Goal: Task Accomplishment & Management: Complete application form

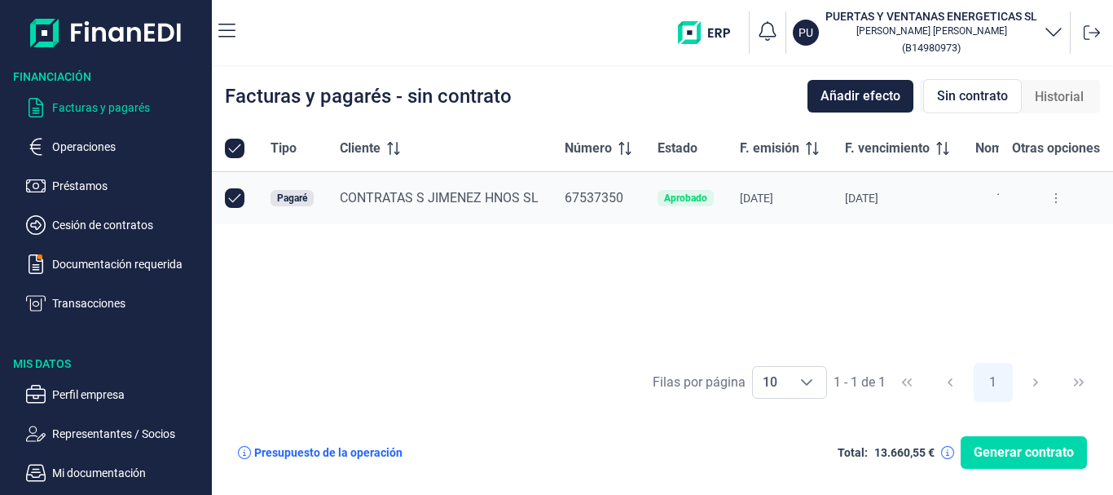
click at [689, 200] on div "Aprobado" at bounding box center [685, 198] width 43 height 10
click at [1062, 207] on button at bounding box center [1055, 198] width 29 height 26
click at [228, 196] on input "Row Unselected null" at bounding box center [235, 198] width 20 height 20
checkbox input "false"
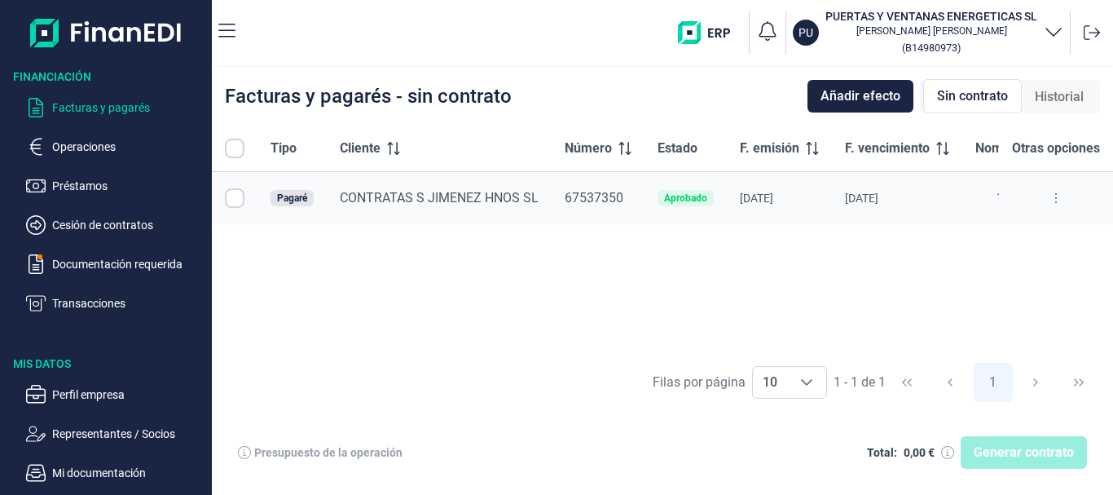
click at [235, 196] on input "Row Selected null" at bounding box center [235, 198] width 20 height 20
checkbox input "true"
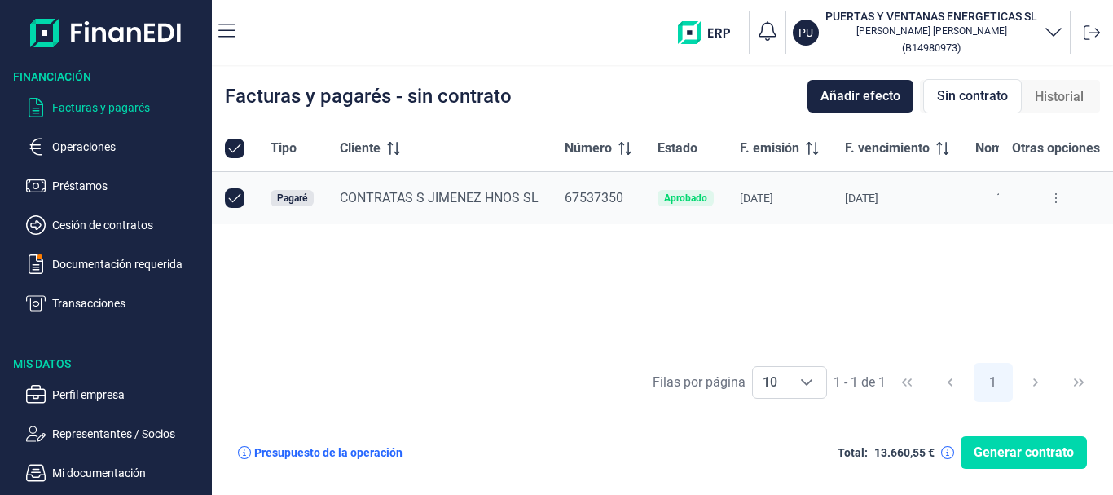
drag, startPoint x: 235, startPoint y: 196, endPoint x: 979, endPoint y: 218, distance: 744.2
click at [979, 218] on td "13.660,55 €" at bounding box center [1019, 198] width 115 height 53
click at [870, 94] on span "Añadir efecto" at bounding box center [860, 96] width 80 height 20
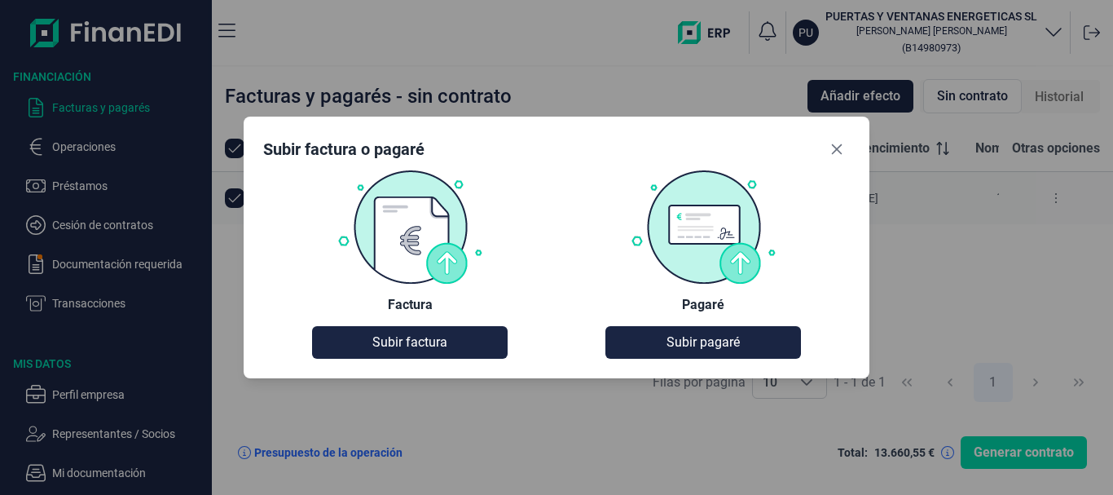
click at [698, 234] on img at bounding box center [703, 226] width 147 height 115
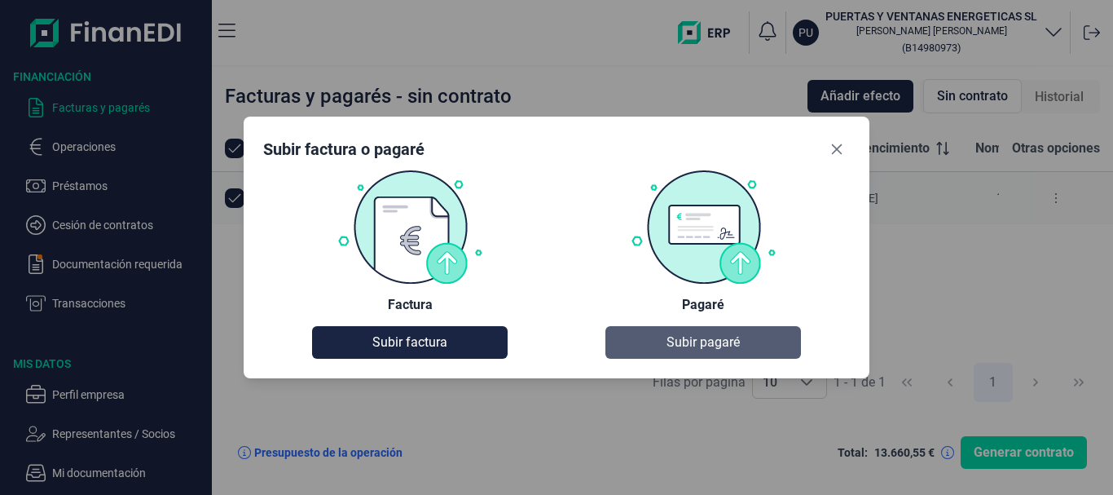
click at [707, 347] on span "Subir pagaré" at bounding box center [702, 342] width 73 height 20
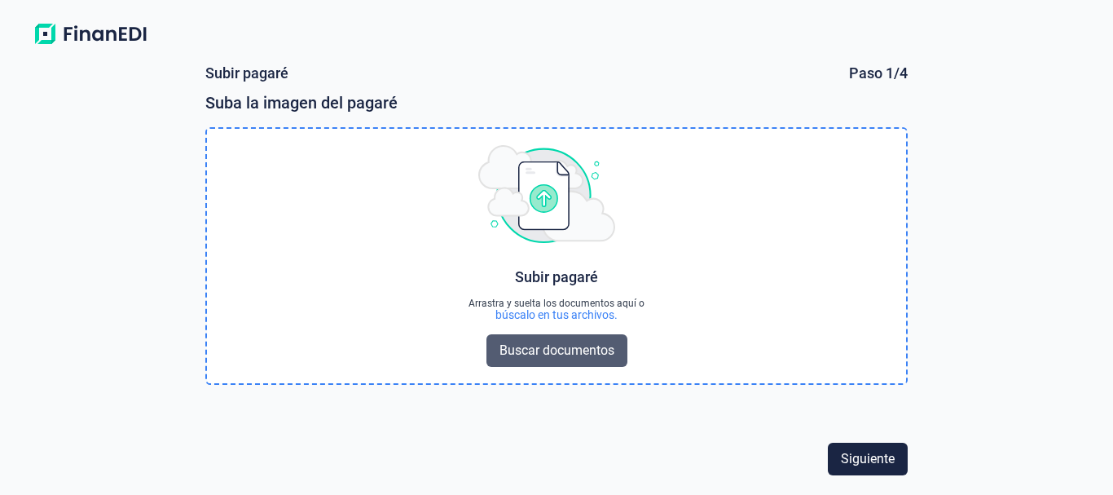
click at [592, 356] on span "Buscar documentos" at bounding box center [556, 351] width 115 height 20
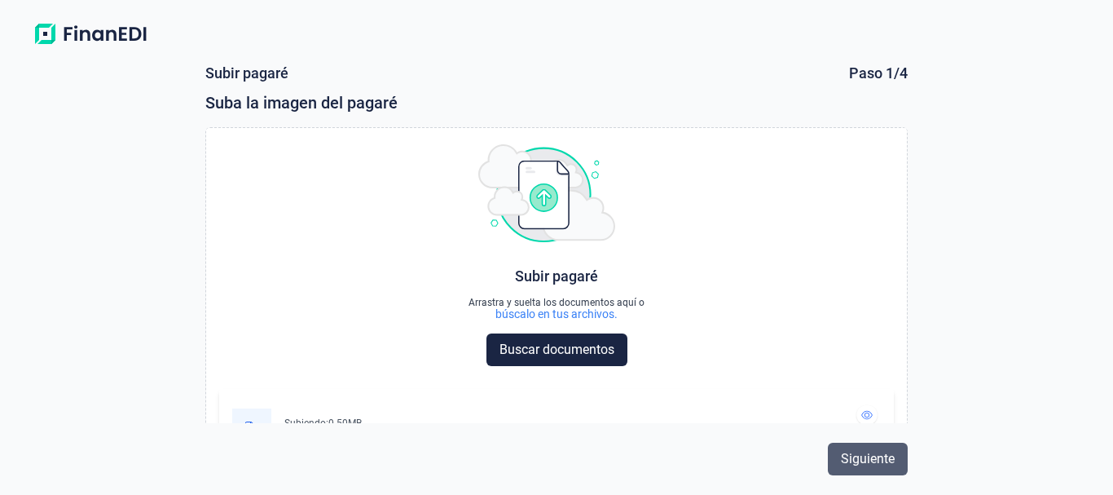
click at [860, 461] on span "Siguiente" at bounding box center [868, 459] width 54 height 20
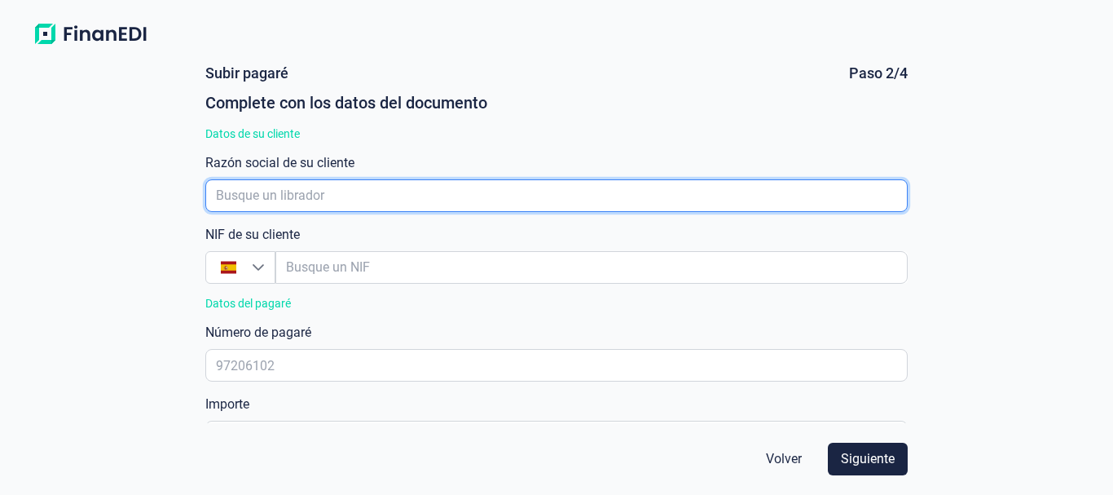
click at [422, 202] on input "empresaAutocomplete" at bounding box center [556, 195] width 703 height 33
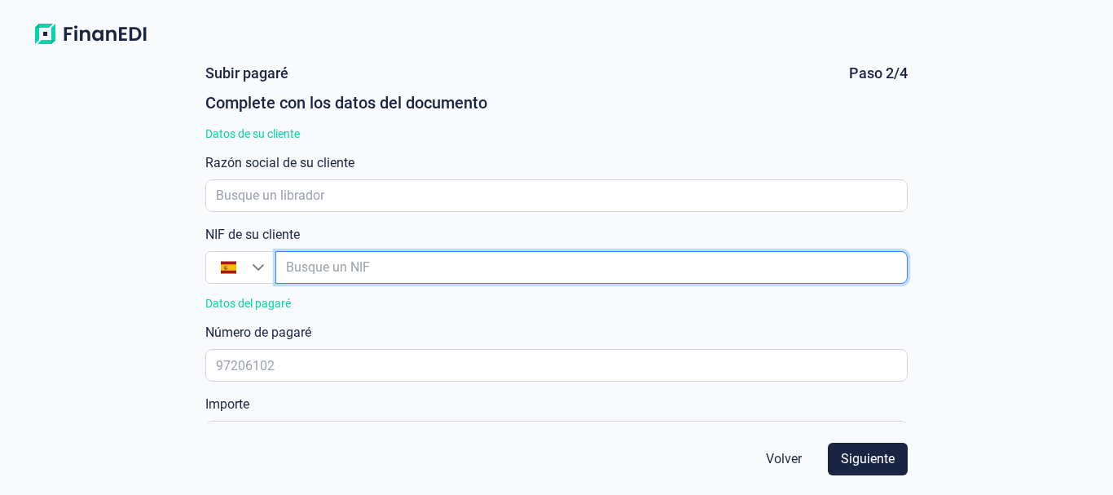
click at [323, 266] on input "empresaAutocomplete" at bounding box center [591, 267] width 632 height 33
type input "b"
click at [323, 266] on input "empresaAutocomplete" at bounding box center [591, 267] width 632 height 33
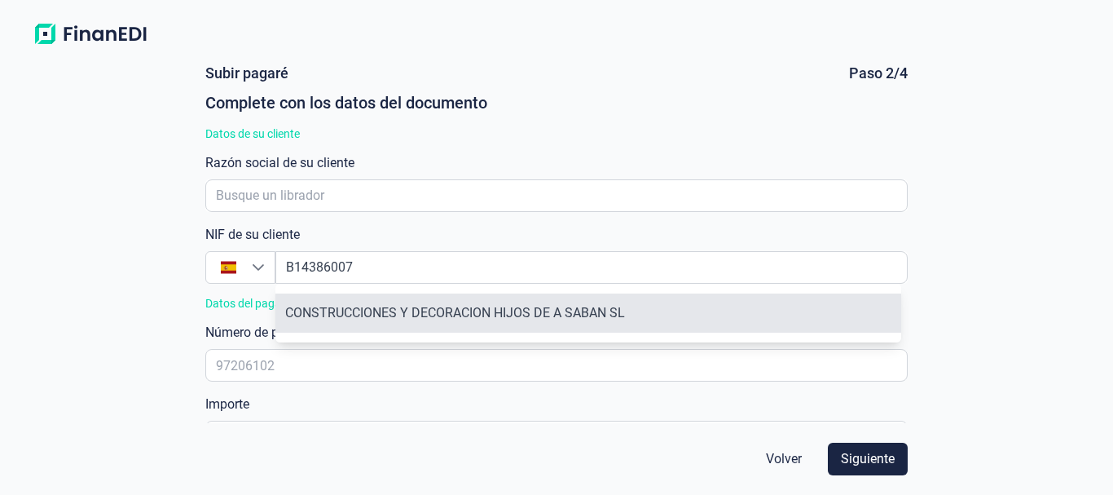
click at [417, 314] on li "CONSTRUCCIONES Y DECORACION HIJOS DE A SABAN SL" at bounding box center [588, 312] width 626 height 39
type input "B14386007"
type input "CONSTRUCCIONES Y DECORACION HIJOS DE A SABAN SL"
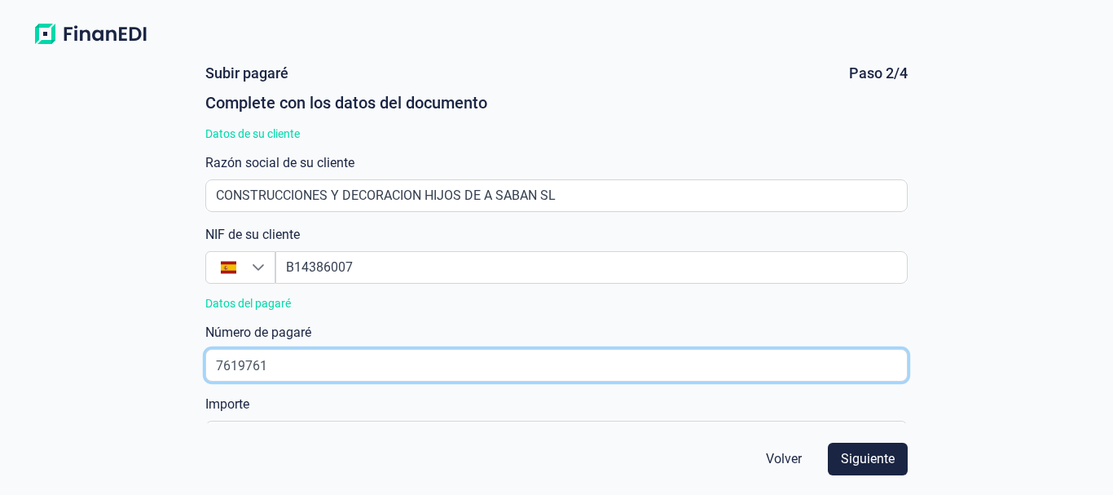
type input "7619761"
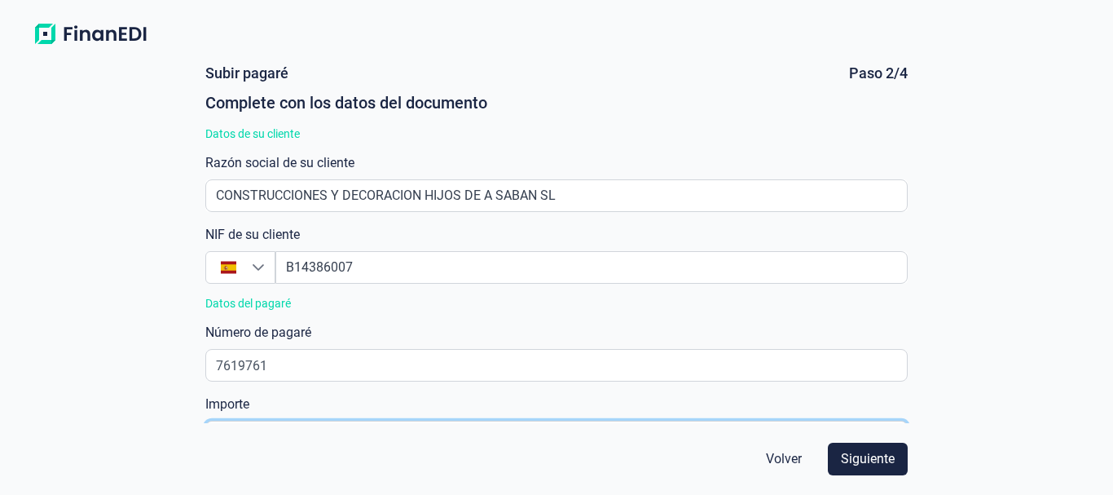
scroll to position [30, 0]
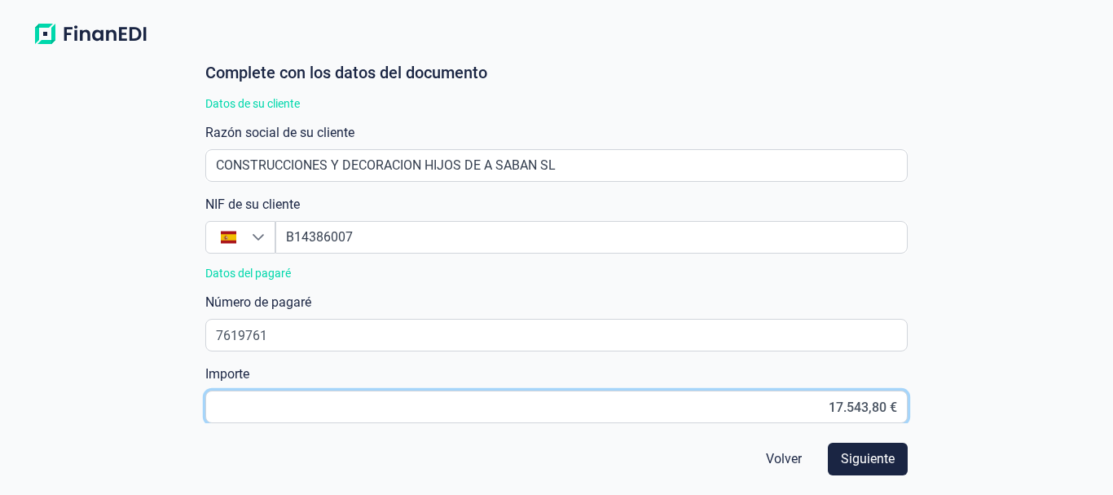
type input "17.543,87 €"
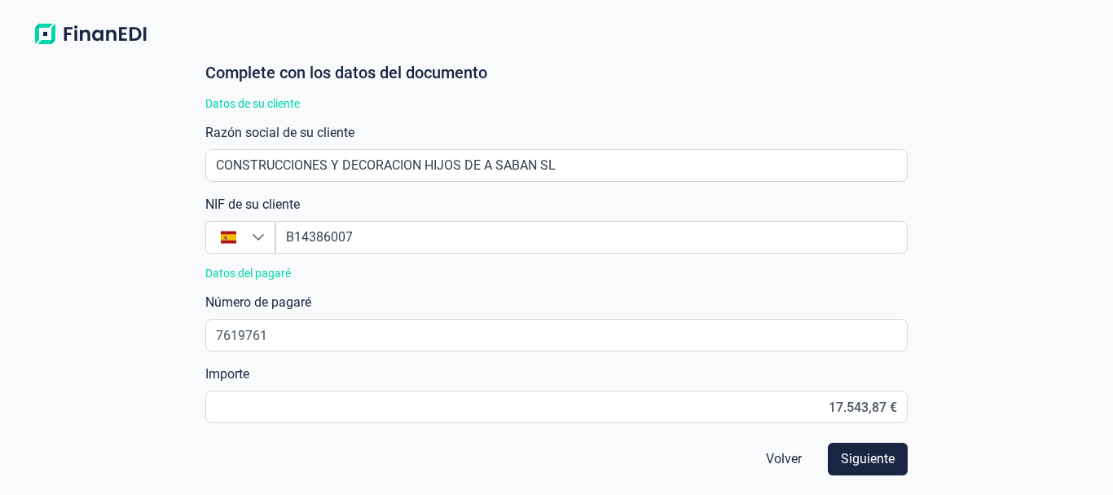
scroll to position [20, 10]
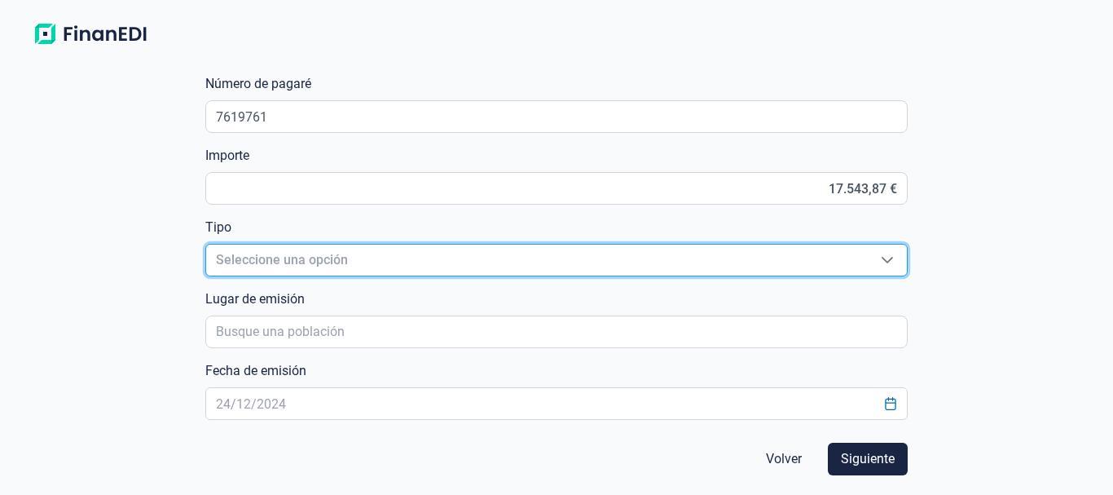
click at [455, 261] on span "Seleccione una opción" at bounding box center [537, 259] width 662 height 31
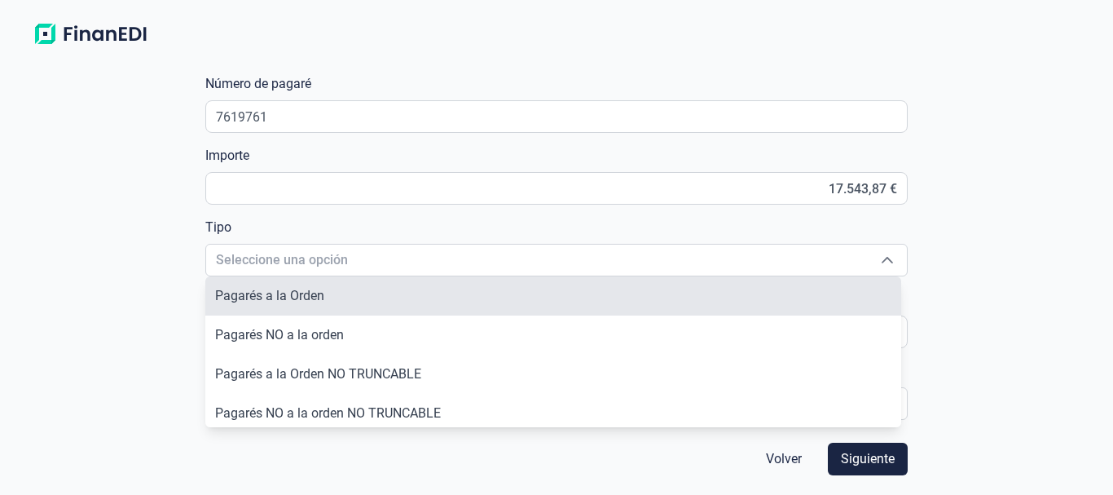
click at [420, 293] on li "Pagarés a la Orden" at bounding box center [553, 295] width 697 height 39
type input "Pagarés a la Orden"
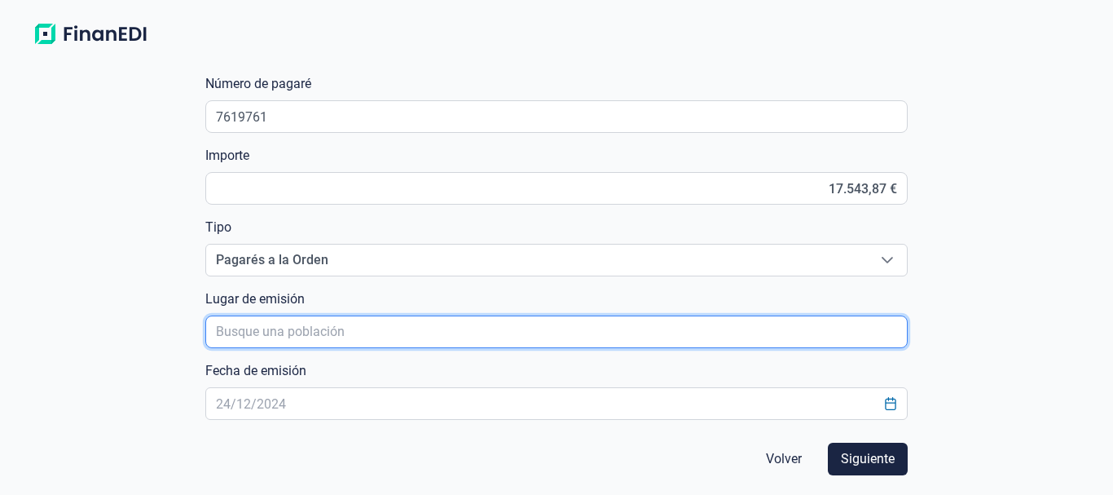
click at [403, 336] on input "poblacionAutocomplete" at bounding box center [556, 331] width 703 height 33
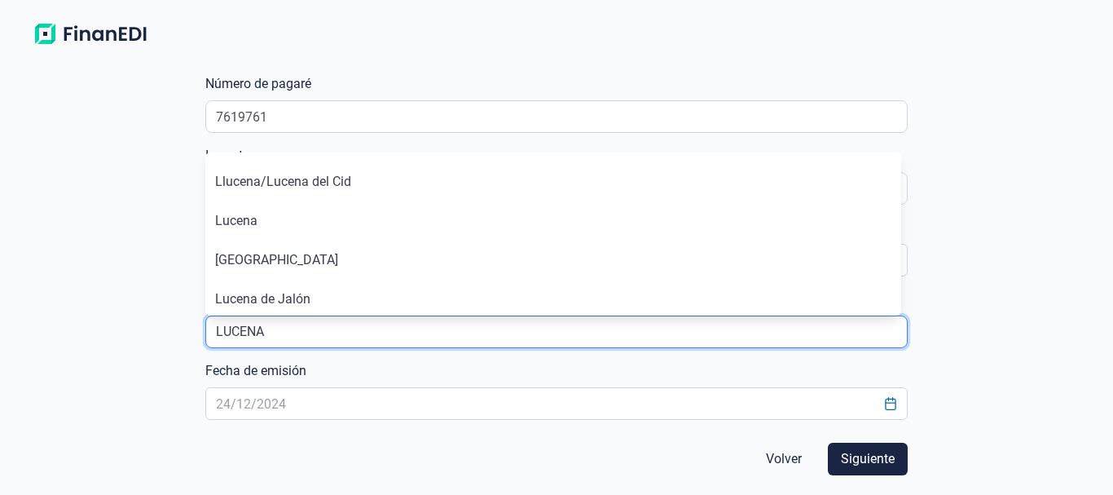
type input "LUCENA"
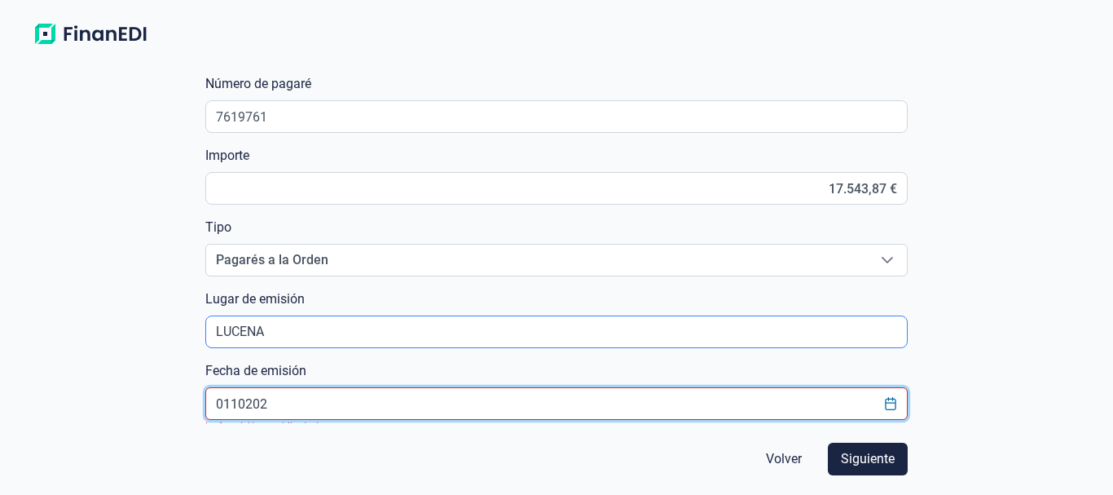
type input "01102025"
click button "Volver" at bounding box center [784, 458] width 62 height 33
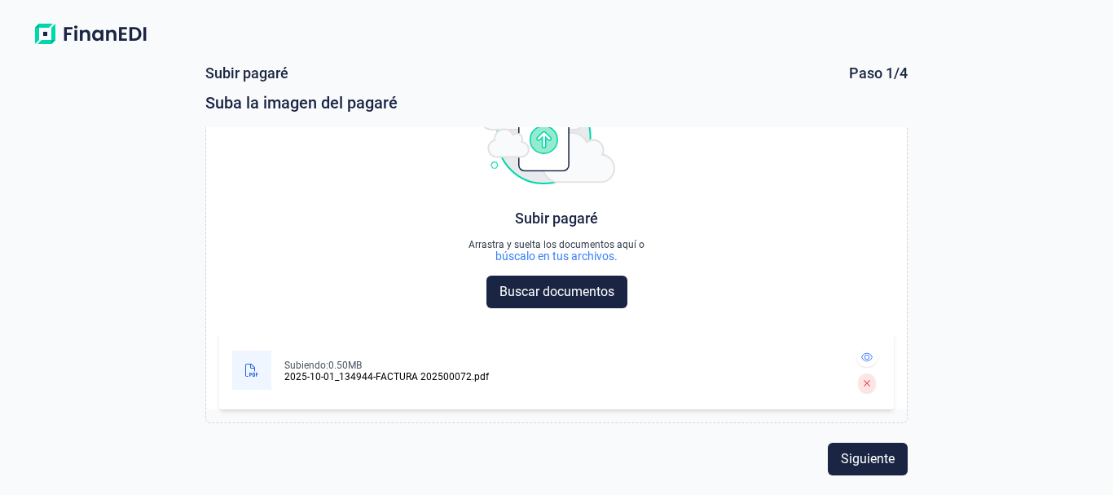
scroll to position [58, 0]
click at [877, 460] on span "Siguiente" at bounding box center [868, 459] width 54 height 20
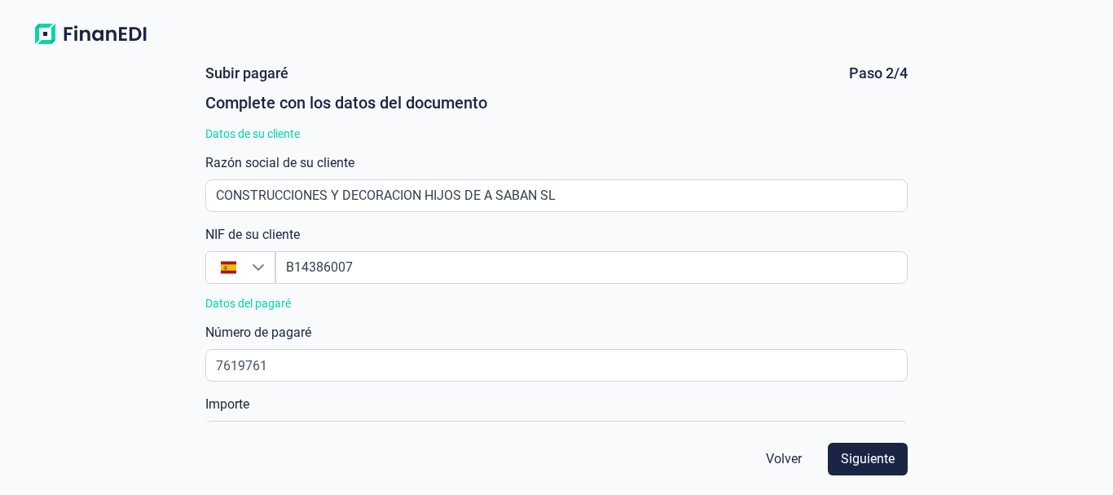
click at [877, 460] on span "Siguiente" at bounding box center [868, 459] width 54 height 20
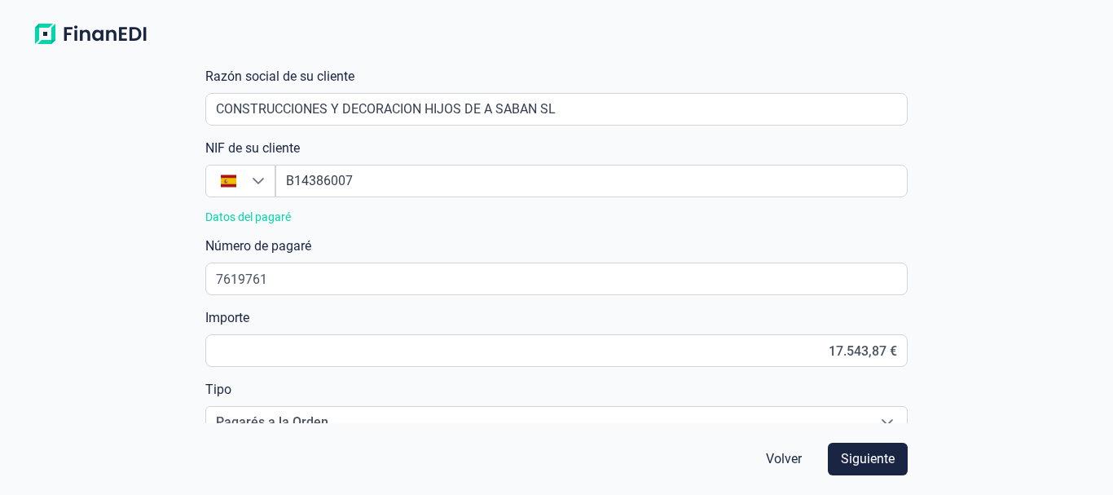
scroll to position [326, 0]
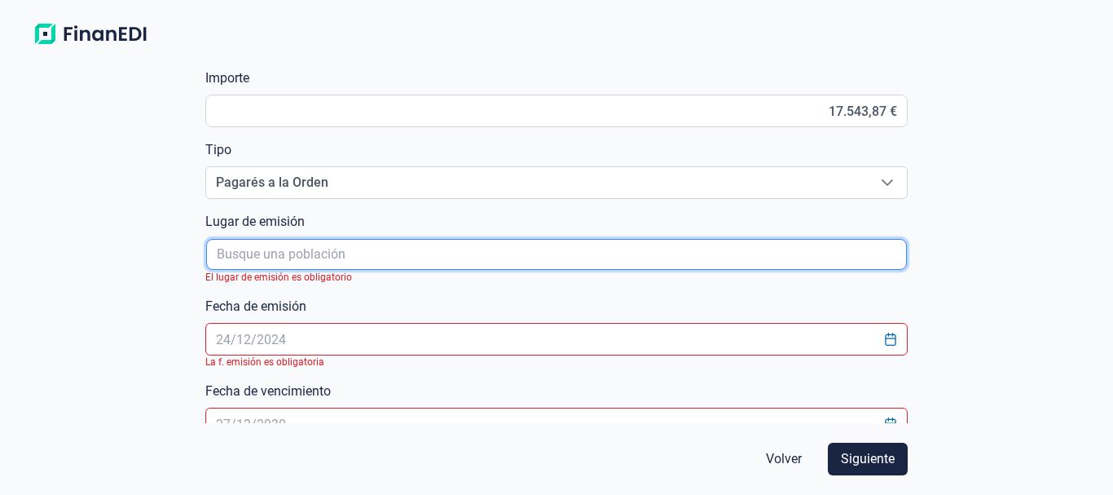
click at [363, 255] on input "poblacionAutocomplete" at bounding box center [557, 254] width 702 height 31
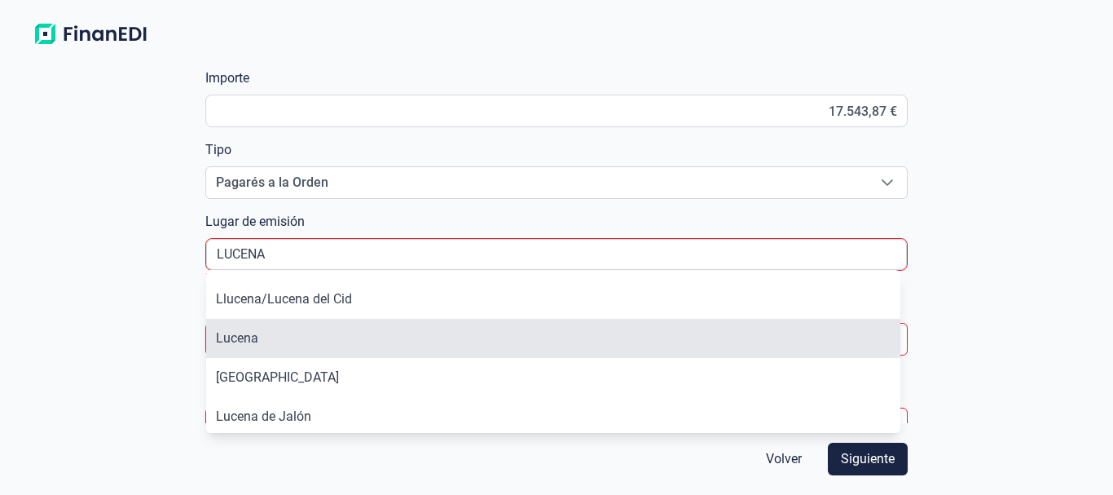
click at [295, 336] on li "Lucena" at bounding box center [553, 338] width 695 height 39
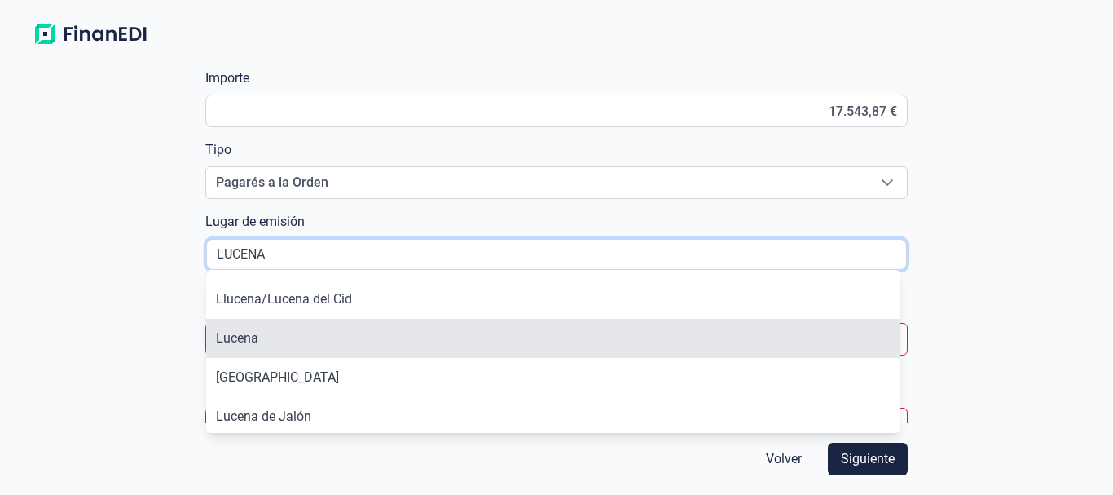
type input "Lucena"
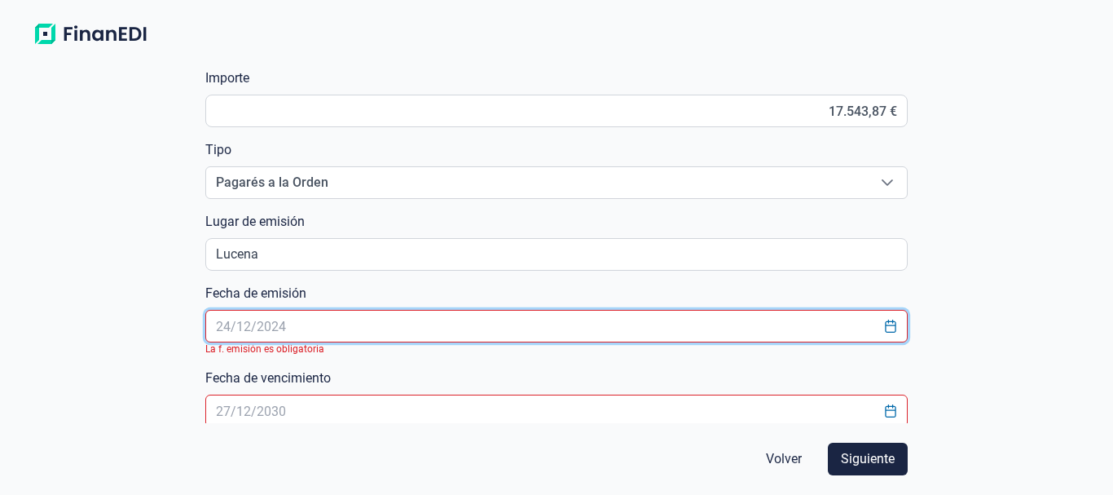
click at [293, 328] on input "text" at bounding box center [556, 326] width 703 height 33
drag, startPoint x: 293, startPoint y: 328, endPoint x: 200, endPoint y: 326, distance: 93.7
click at [200, 326] on div "Subir pagaré Paso 2/4 Complete con los datos del documento Datos de su cliente …" at bounding box center [557, 244] width 716 height 358
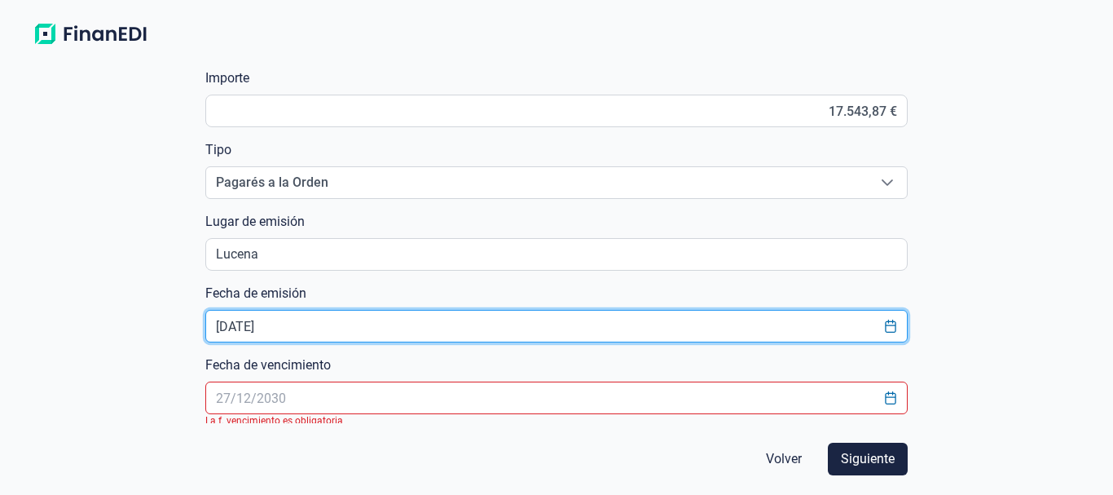
type input "[DATE]"
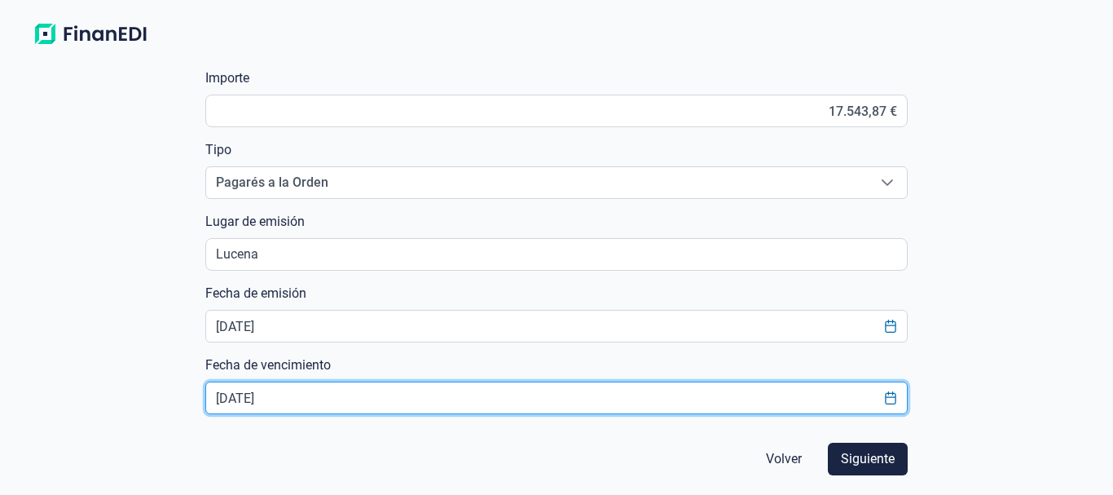
type input "[DATE]"
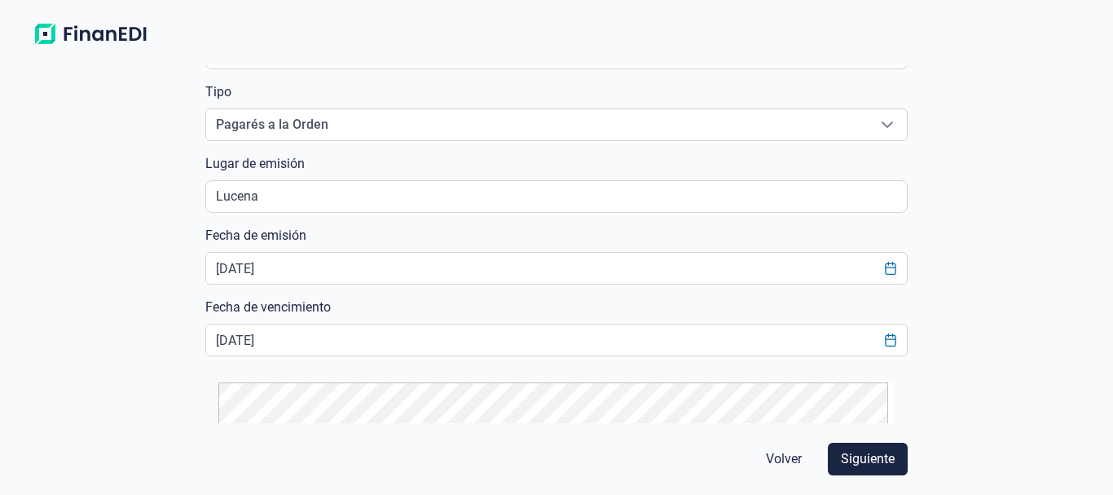
scroll to position [478, 0]
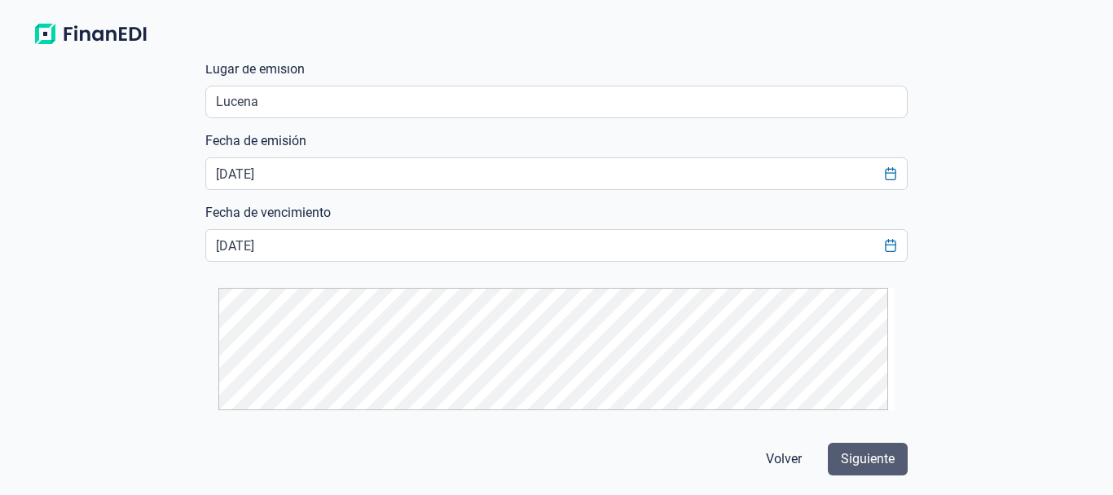
click at [881, 460] on span "Siguiente" at bounding box center [868, 459] width 54 height 20
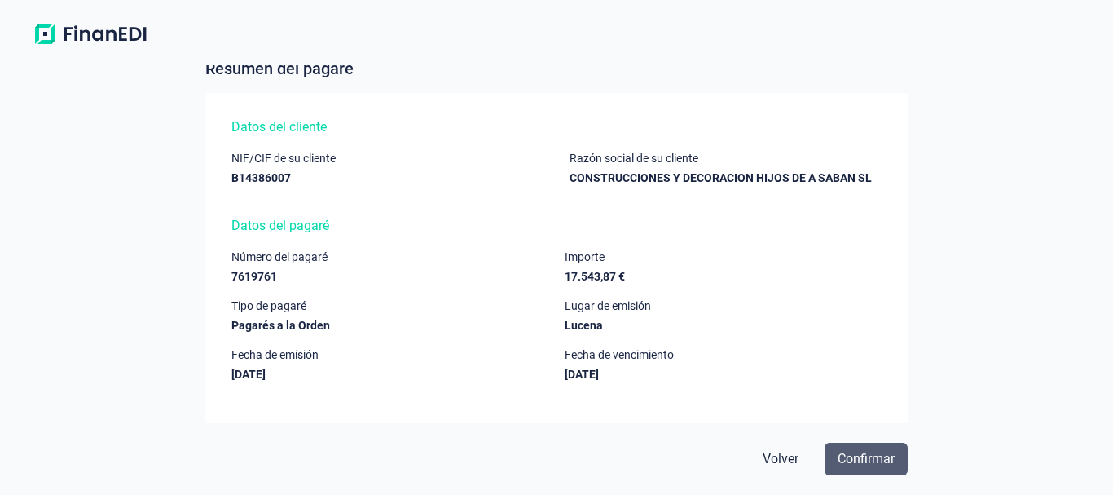
scroll to position [34, 0]
click at [858, 463] on span "Confirmar" at bounding box center [866, 459] width 57 height 20
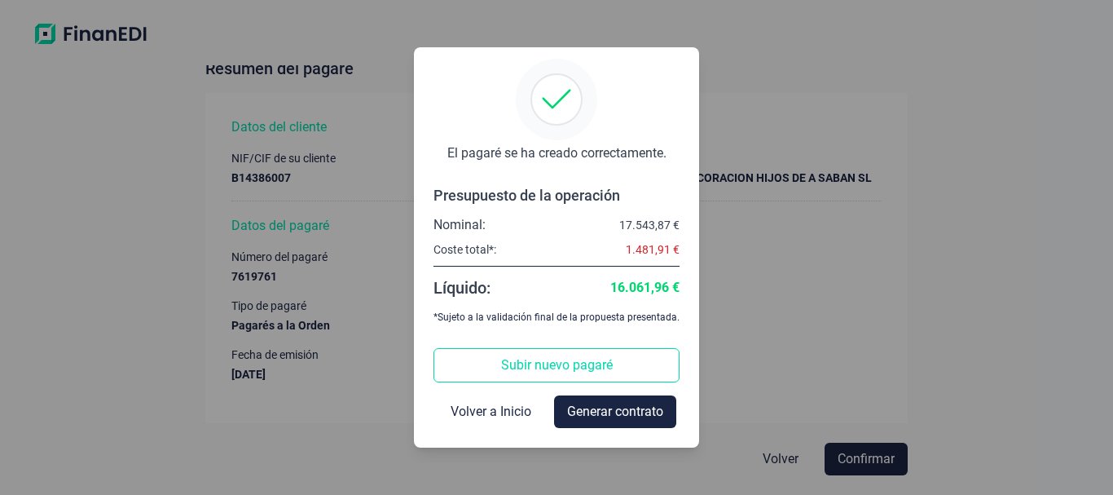
click at [536, 363] on span "Subir nuevo pagaré" at bounding box center [557, 365] width 112 height 20
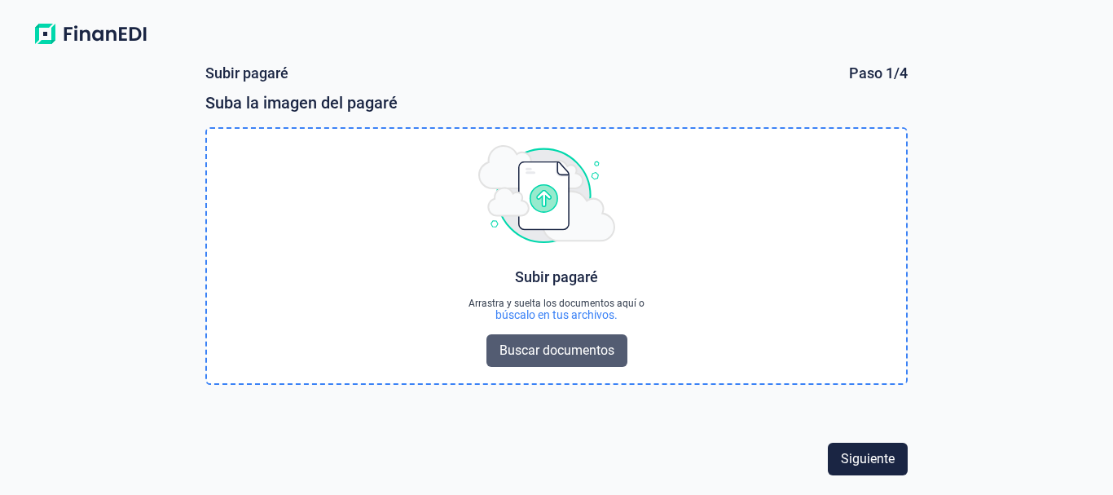
scroll to position [0, 0]
click at [546, 352] on span "Buscar documentos" at bounding box center [556, 351] width 115 height 20
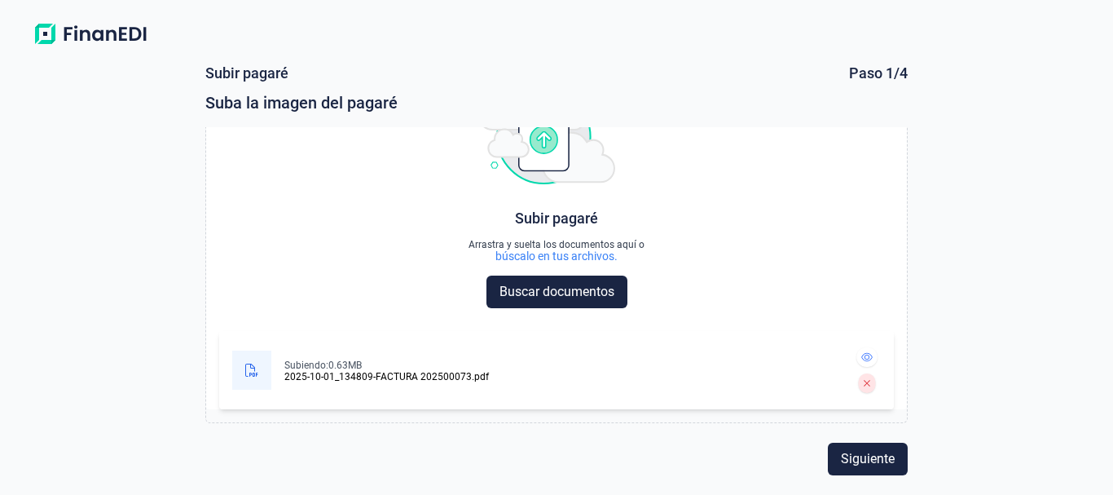
scroll to position [58, 0]
click at [878, 451] on span "Siguiente" at bounding box center [868, 459] width 54 height 20
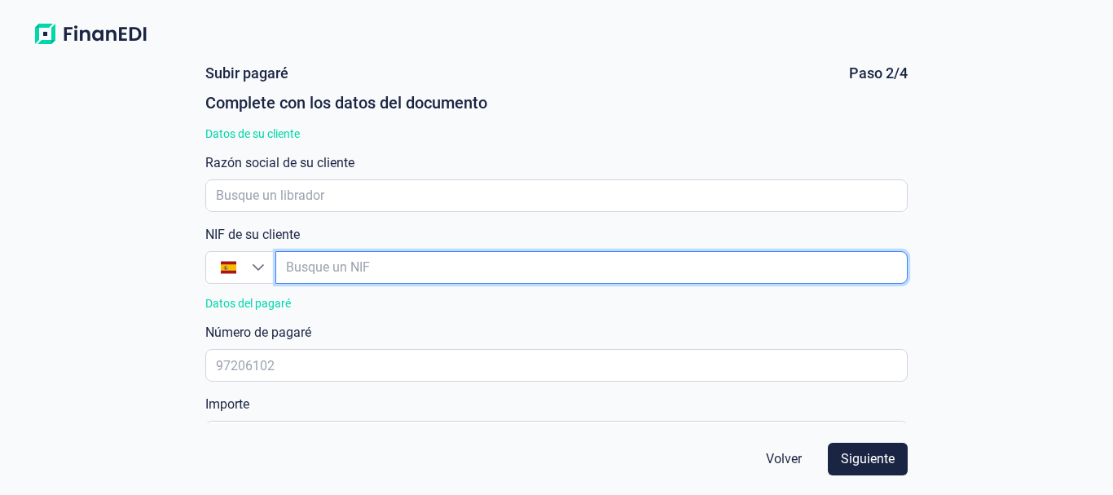
click at [383, 271] on input "empresaAutocomplete" at bounding box center [591, 267] width 632 height 33
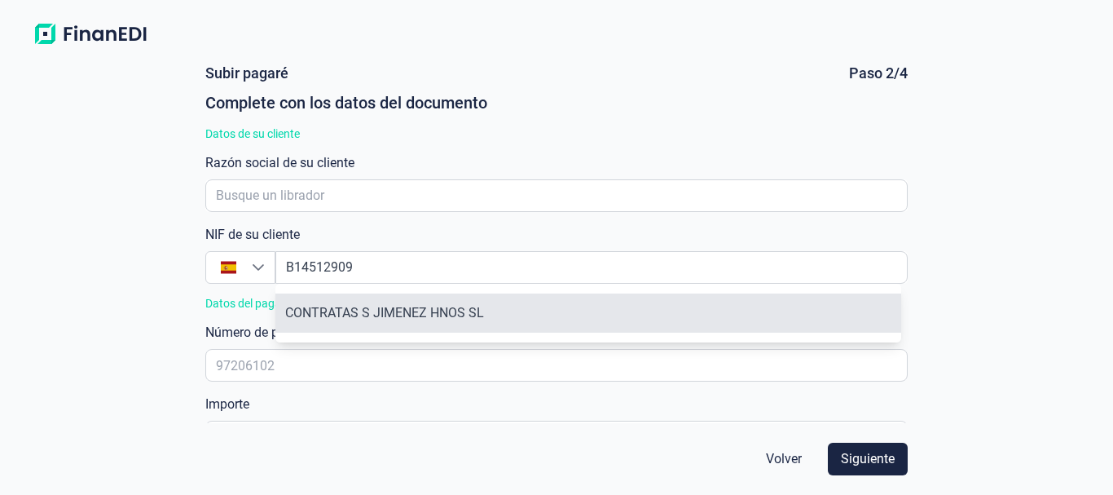
click at [415, 312] on li "CONTRATAS S JIMENEZ HNOS SL" at bounding box center [588, 312] width 626 height 39
type input "B14512909"
type input "CONTRATAS S JIMENEZ HNOS SL"
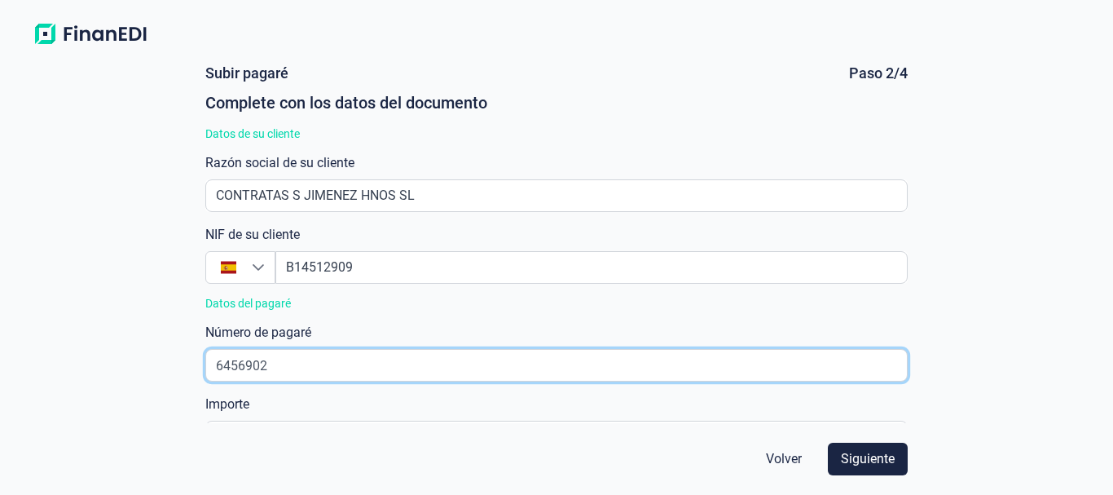
type input "6456902"
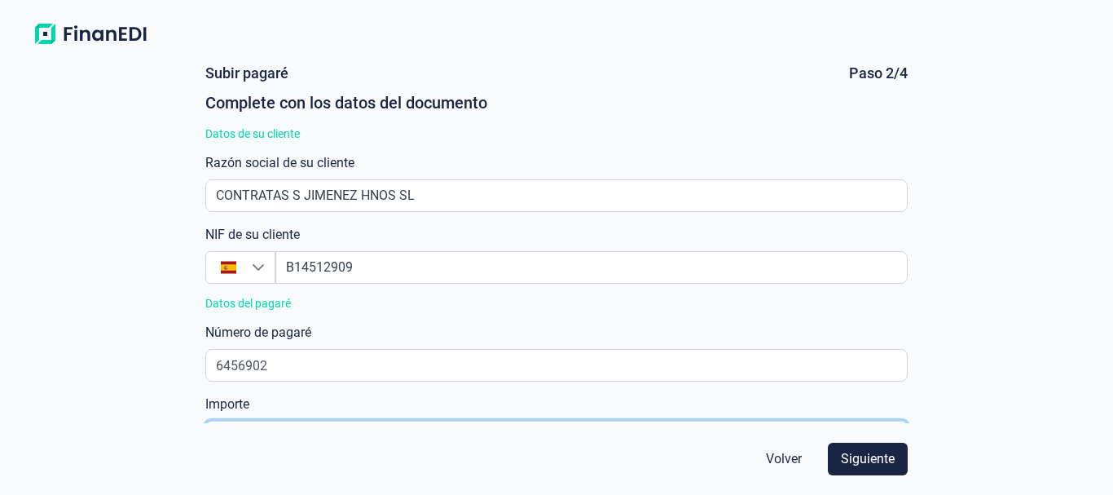
scroll to position [30, 0]
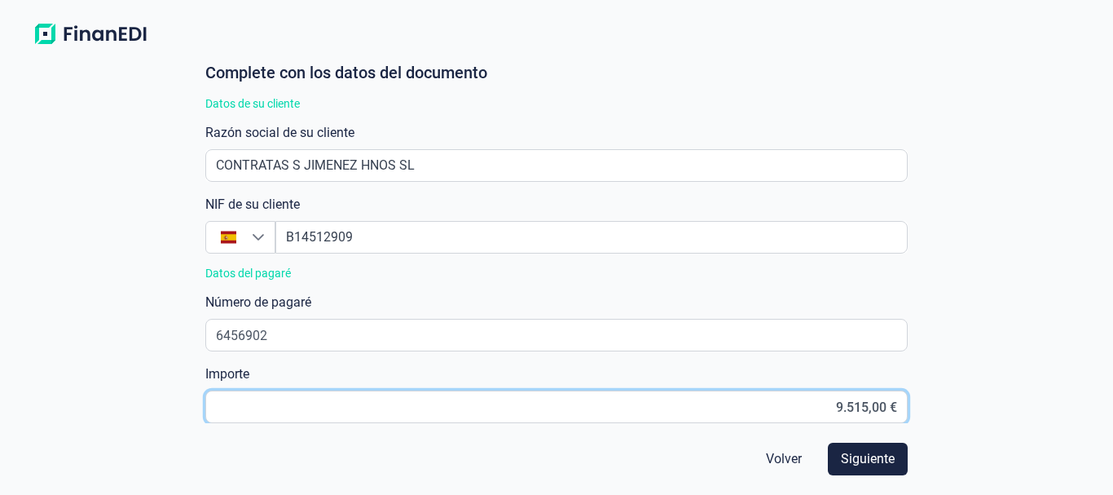
type input "9.515,09 €"
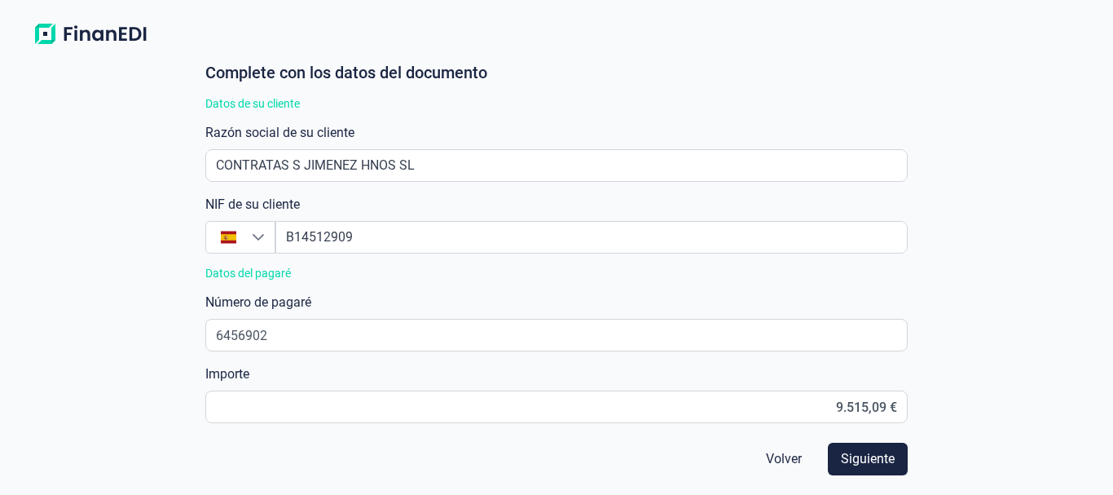
scroll to position [20, 10]
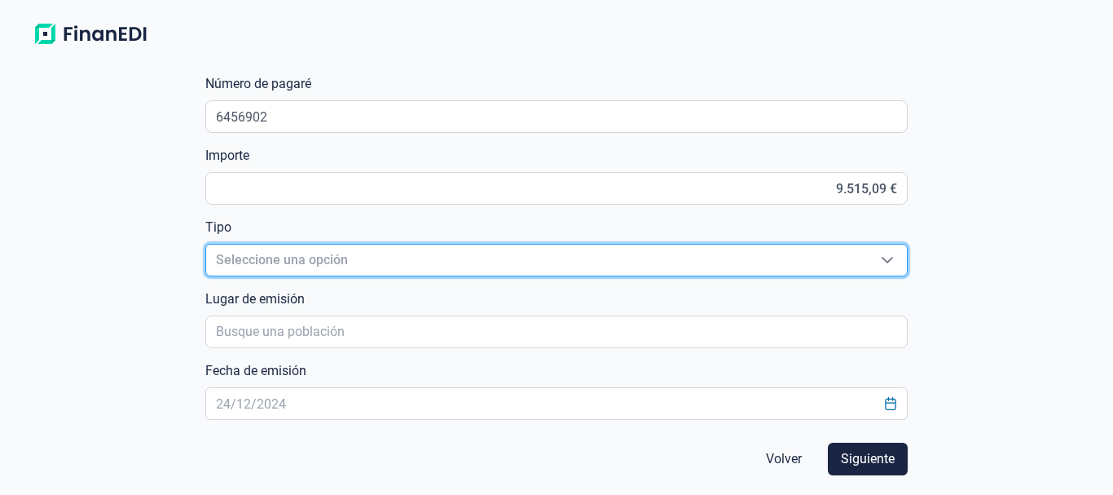
click at [379, 262] on span "Seleccione una opción" at bounding box center [537, 259] width 662 height 31
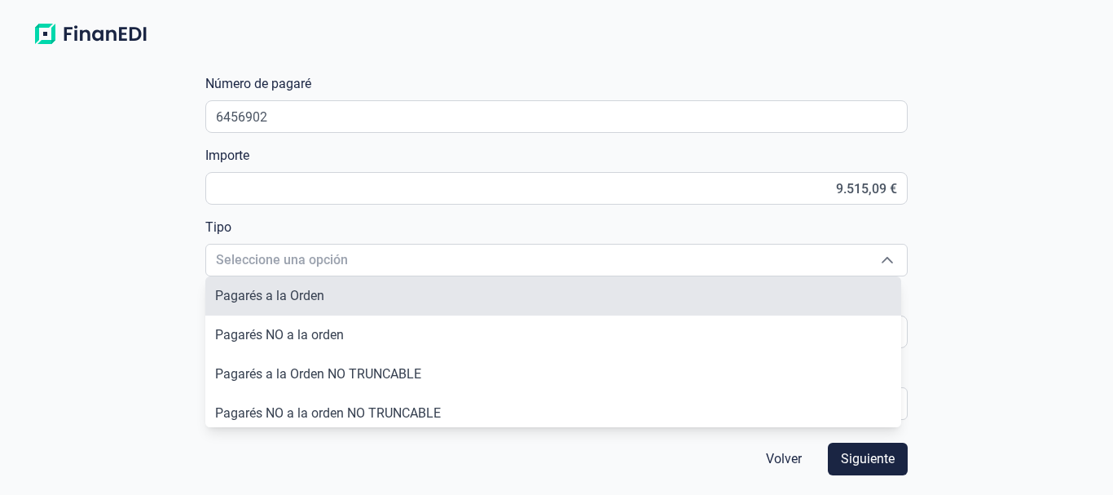
click at [324, 298] on li "Pagarés a la Orden" at bounding box center [553, 295] width 697 height 39
type input "Pagarés a la Orden"
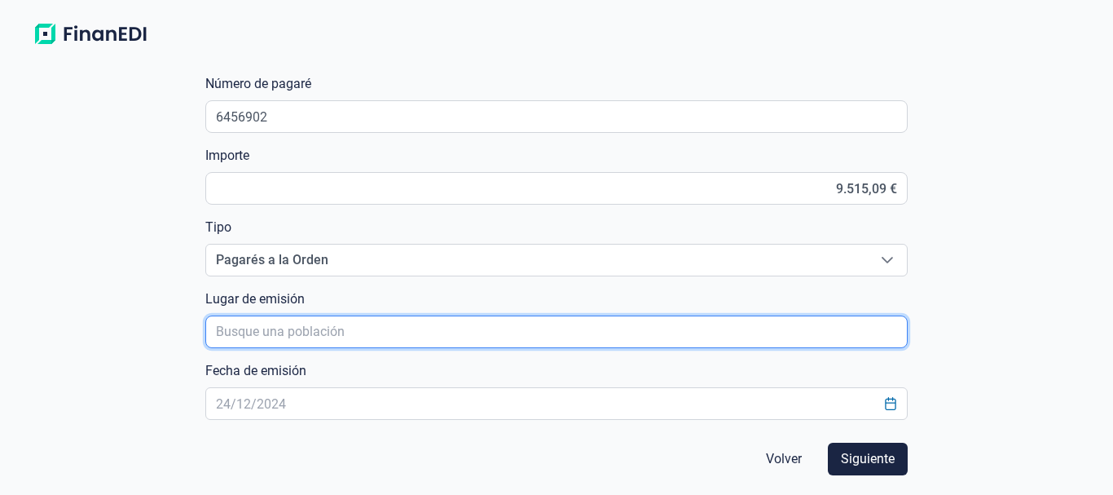
click at [327, 330] on input "poblacionAutocomplete" at bounding box center [556, 331] width 703 height 33
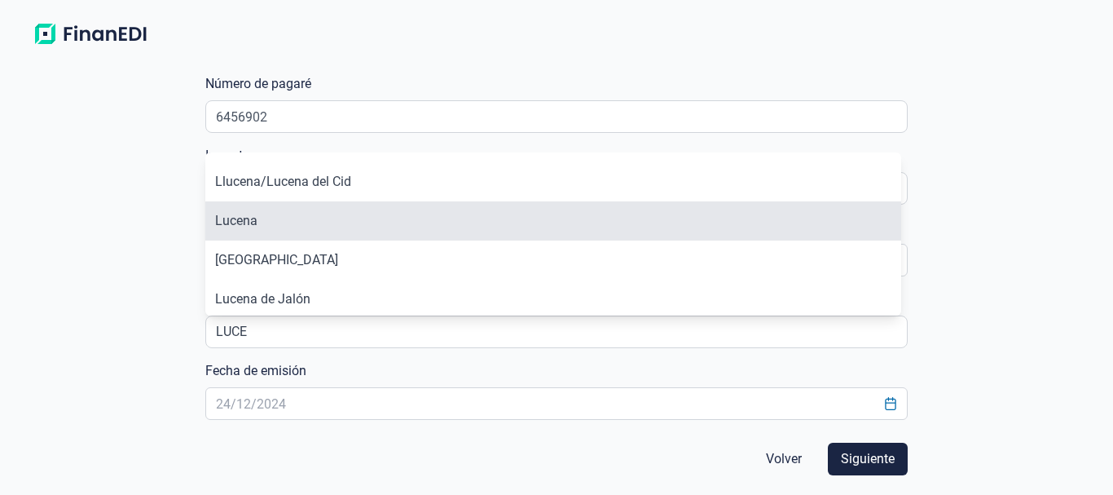
click at [266, 213] on li "Lucena" at bounding box center [553, 220] width 697 height 39
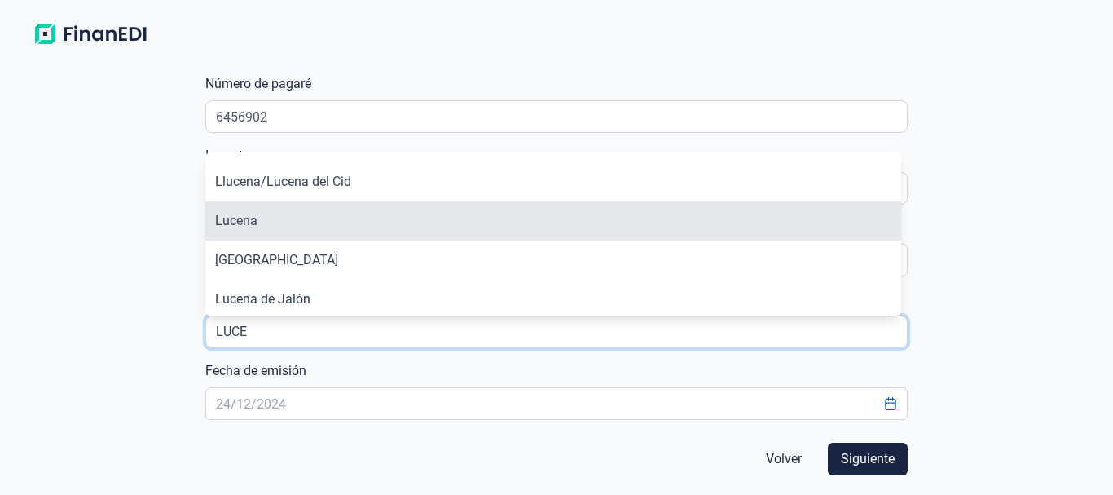
type input "Lucena"
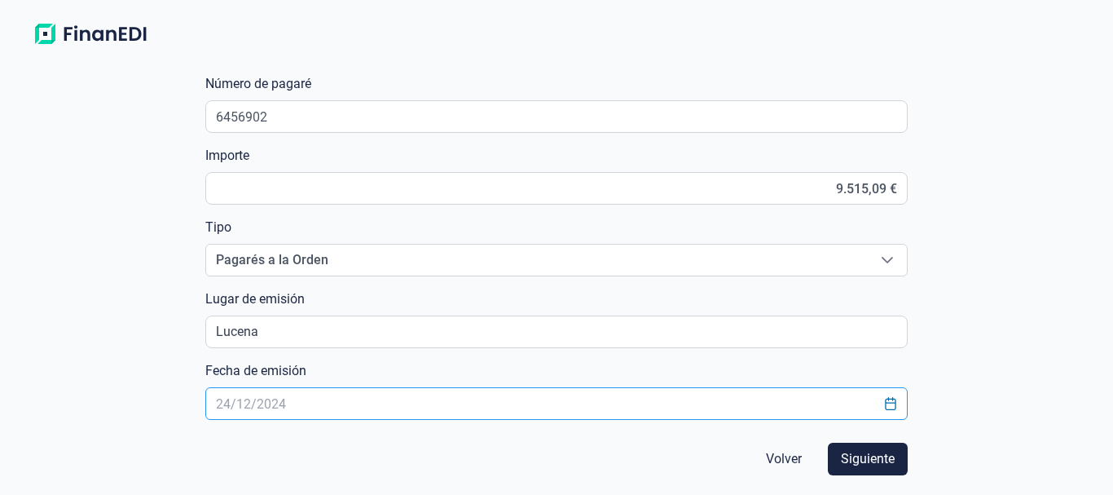
click at [328, 409] on input "text" at bounding box center [556, 403] width 703 height 33
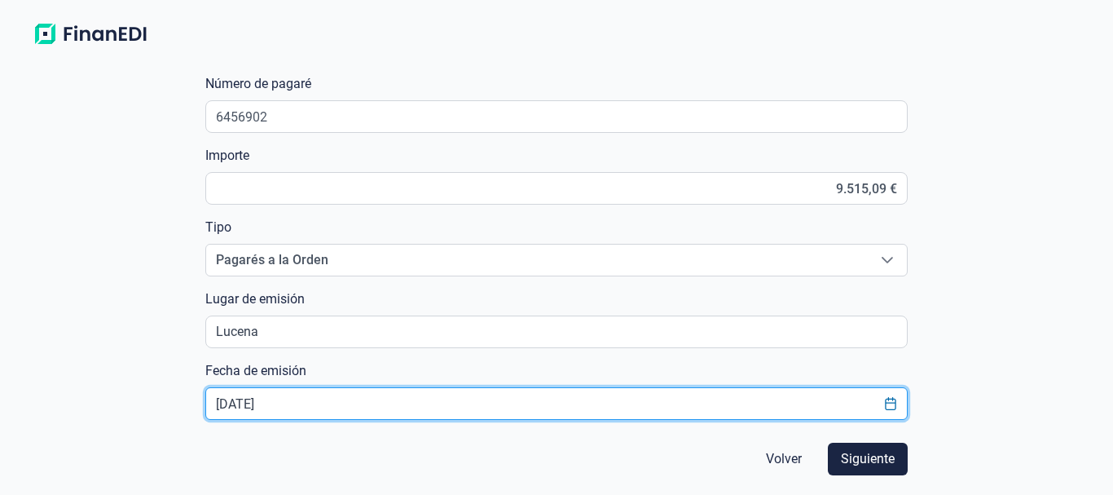
type input "[DATE]"
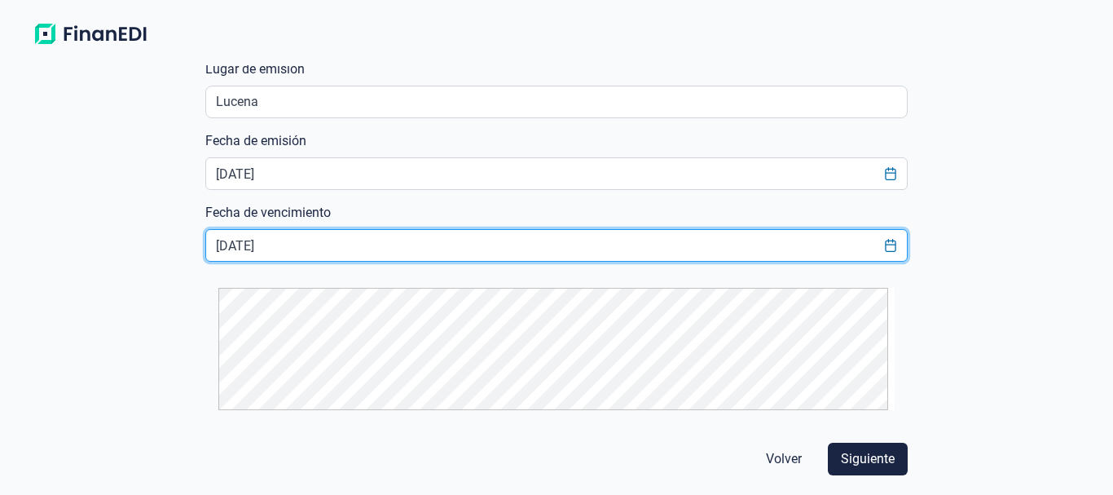
type input "[DATE]"
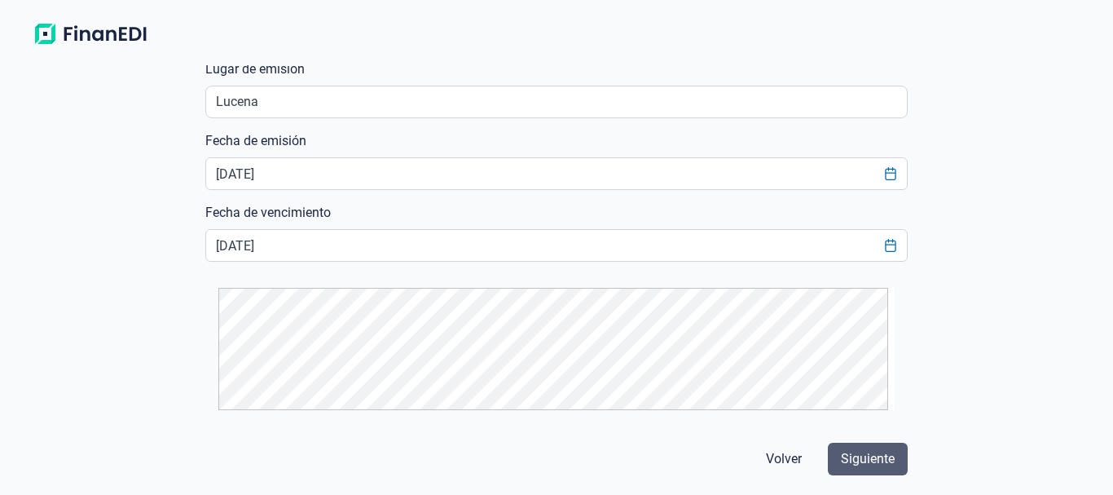
click at [864, 457] on span "Siguiente" at bounding box center [868, 459] width 54 height 20
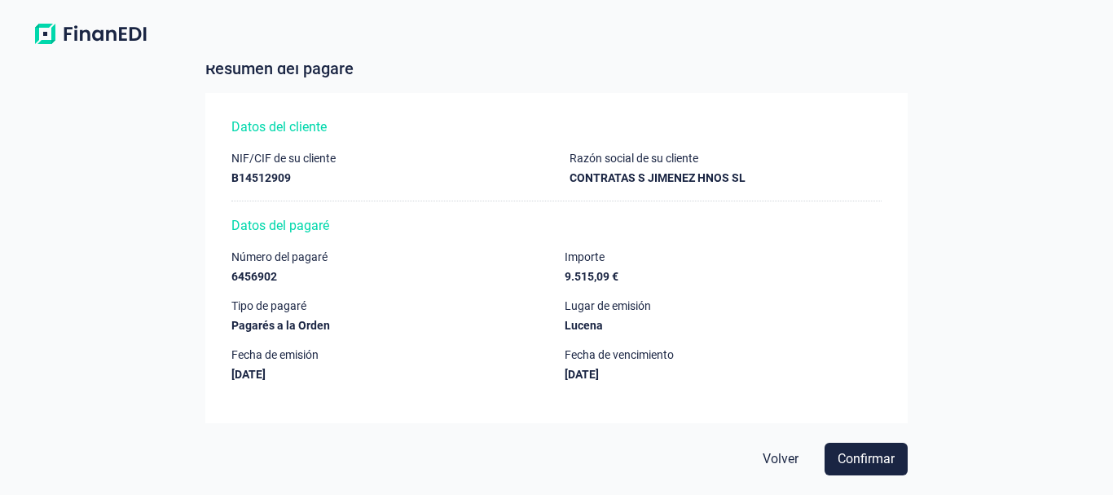
scroll to position [34, 0]
click at [881, 460] on span "Confirmar" at bounding box center [866, 459] width 57 height 20
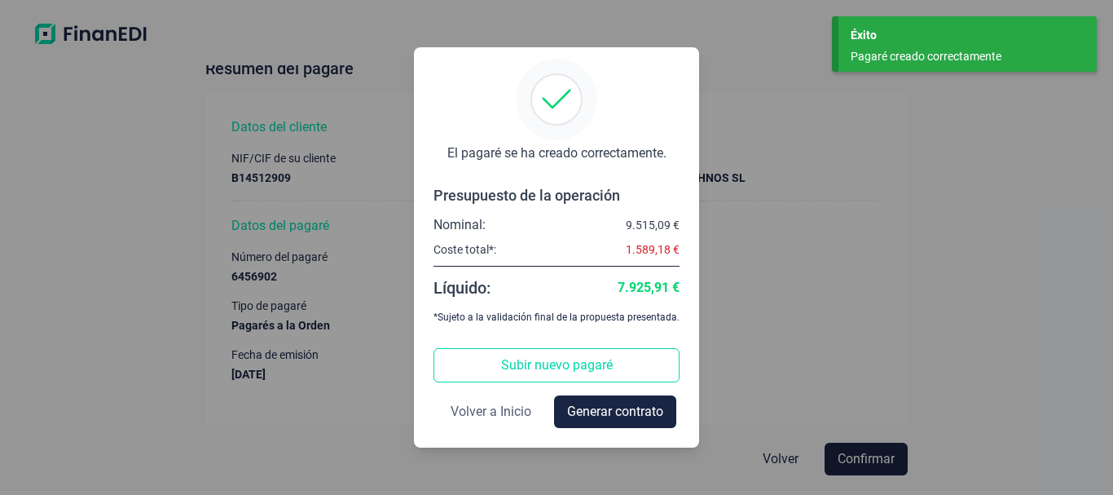
click at [491, 415] on span "Volver a Inicio" at bounding box center [491, 412] width 81 height 20
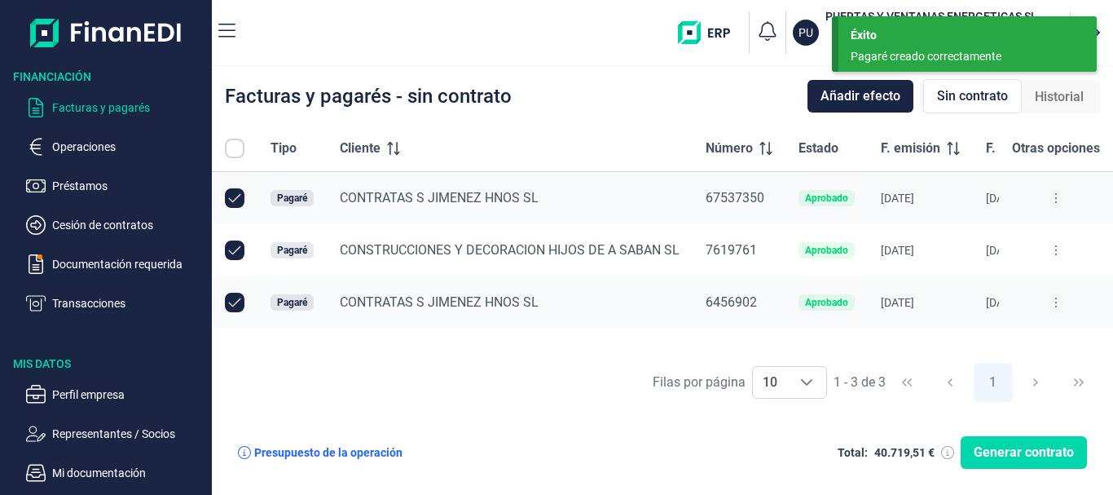
checkbox input "true"
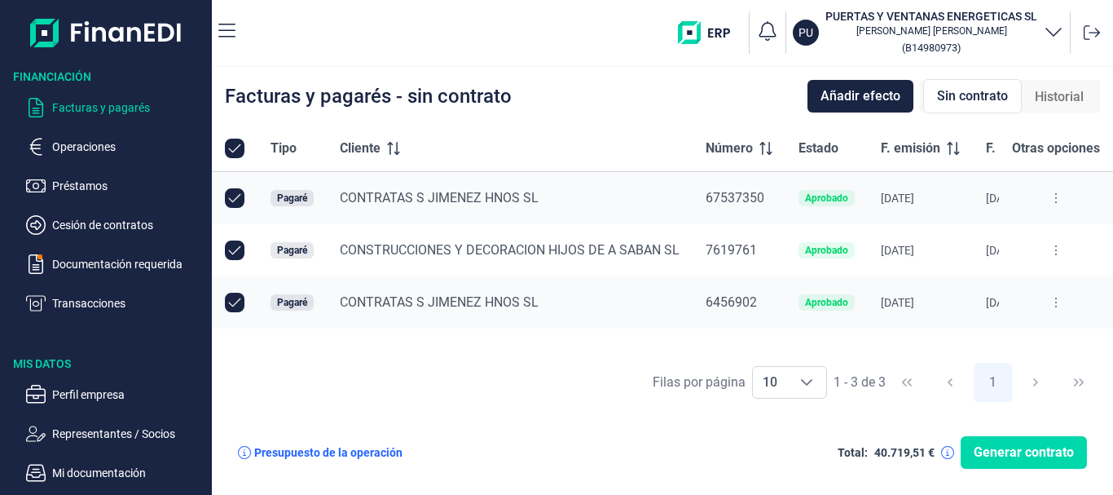
click at [1054, 200] on icon at bounding box center [1055, 197] width 3 height 13
click at [1054, 199] on icon at bounding box center [1055, 197] width 3 height 13
click at [235, 199] on input "Row Unselected null" at bounding box center [235, 198] width 20 height 20
checkbox input "false"
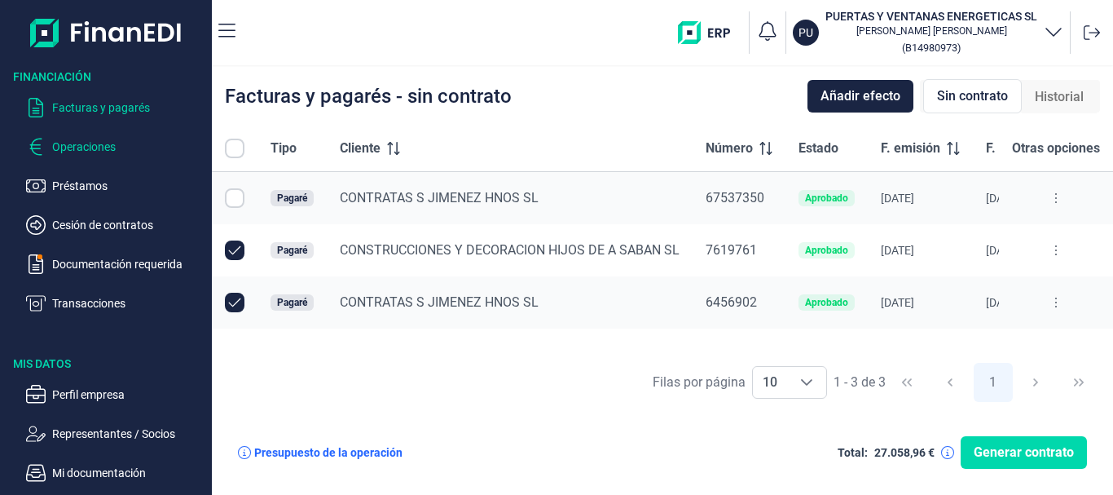
click at [105, 149] on p "Operaciones" at bounding box center [128, 147] width 153 height 20
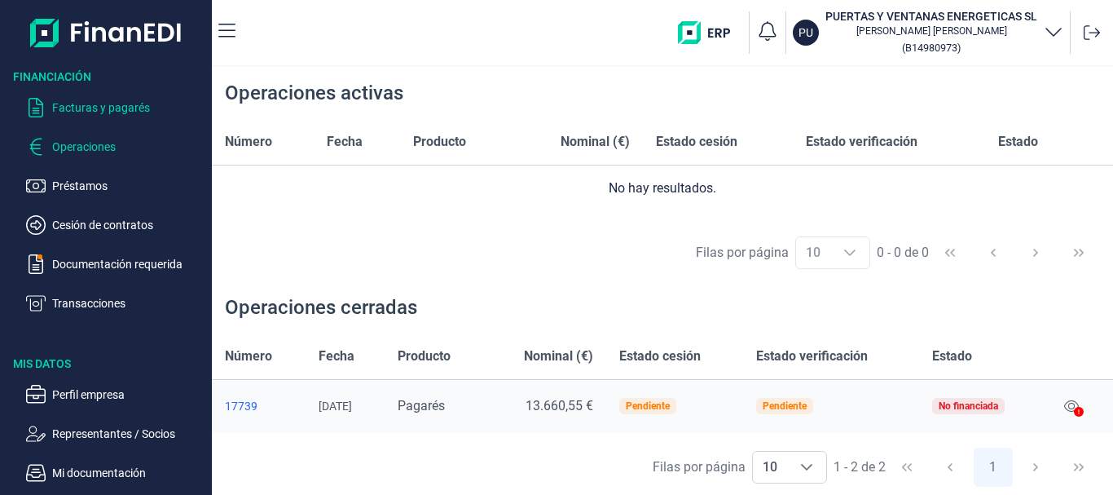
click at [86, 105] on p "Facturas y pagarés" at bounding box center [128, 108] width 153 height 20
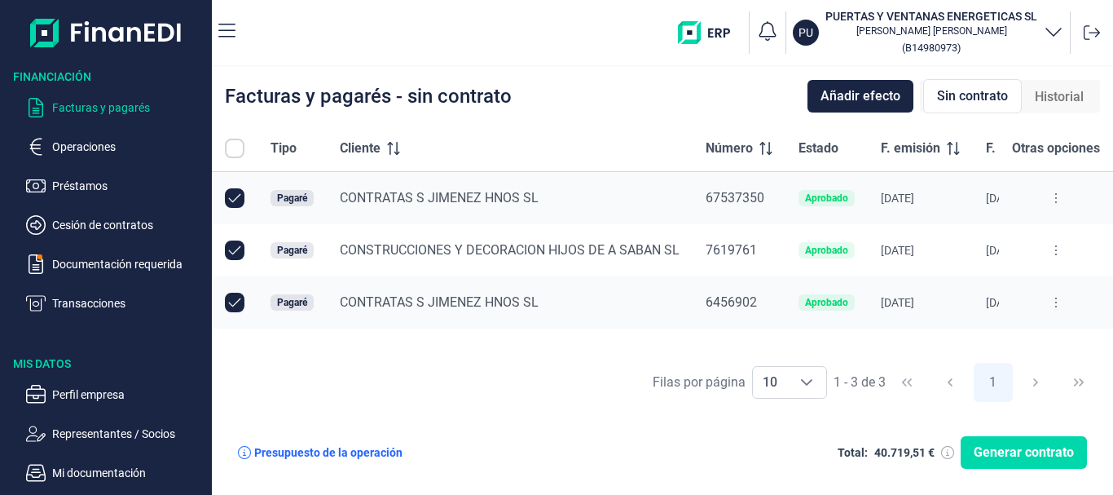
checkbox input "true"
click at [236, 197] on input "Row Unselected null" at bounding box center [235, 198] width 20 height 20
checkbox input "false"
click at [236, 197] on input "Row Selected null" at bounding box center [235, 198] width 20 height 20
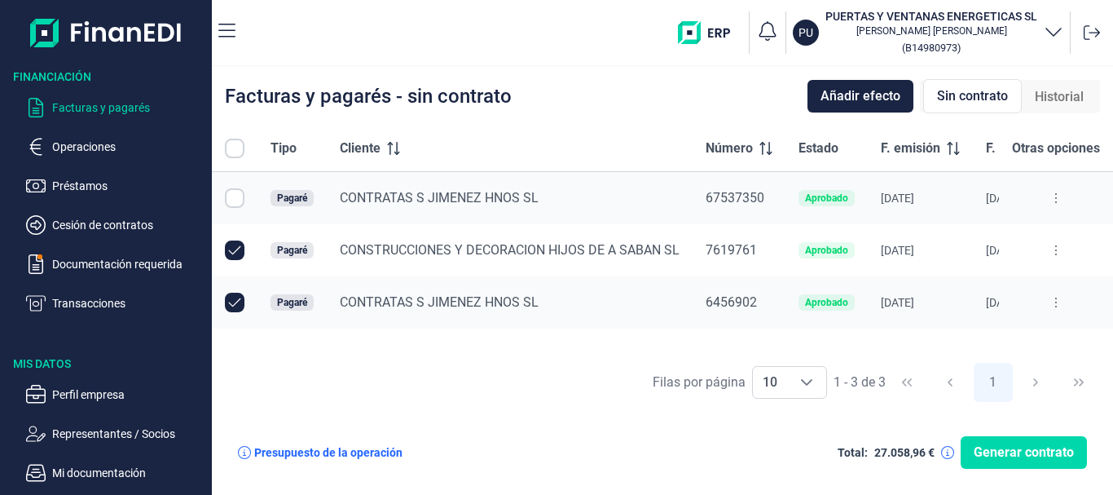
checkbox input "true"
click at [232, 248] on input "Row Unselected null" at bounding box center [235, 250] width 20 height 20
checkbox input "false"
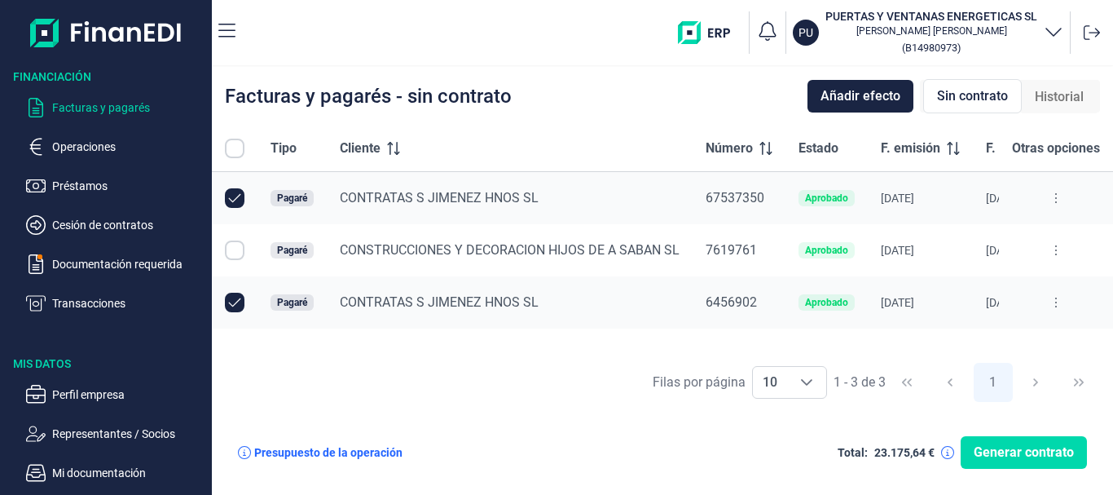
click at [237, 305] on input "Row Unselected null" at bounding box center [235, 303] width 20 height 20
checkbox input "false"
click at [838, 201] on div "Aprobado" at bounding box center [826, 198] width 43 height 10
drag, startPoint x: 287, startPoint y: 196, endPoint x: 254, endPoint y: 195, distance: 32.6
click at [254, 195] on td at bounding box center [235, 198] width 46 height 53
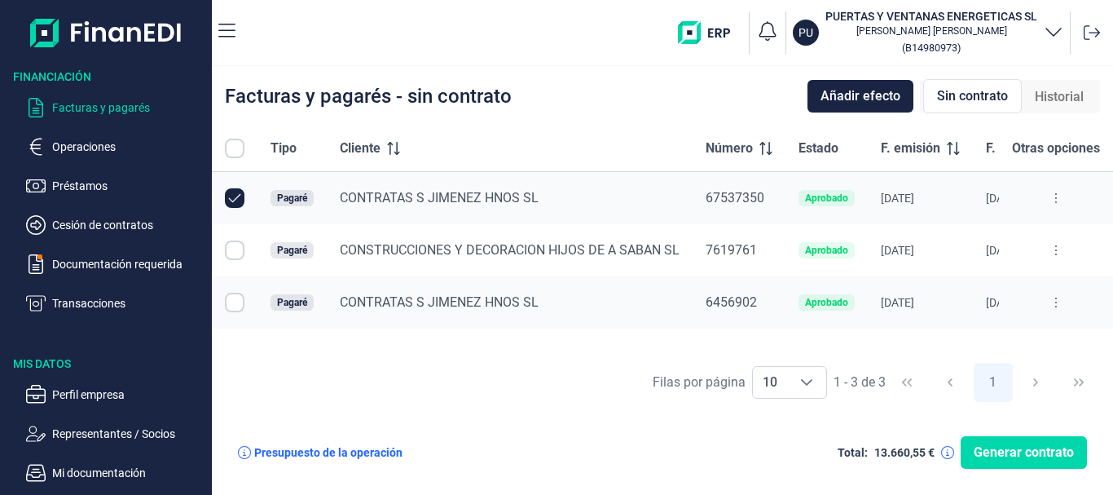
click at [242, 196] on input "Row Unselected null" at bounding box center [235, 198] width 20 height 20
checkbox input "false"
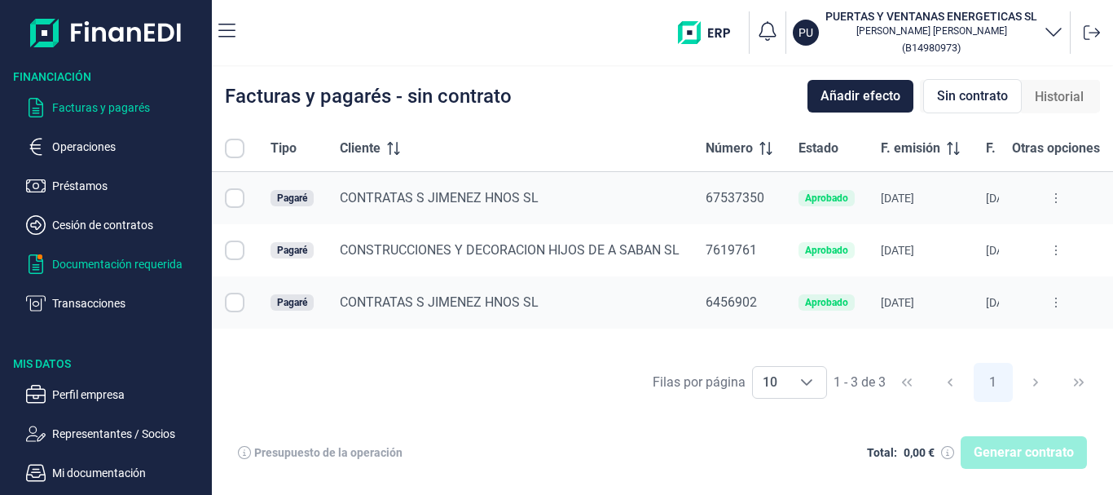
click at [97, 260] on p "Documentación requerida" at bounding box center [128, 264] width 153 height 20
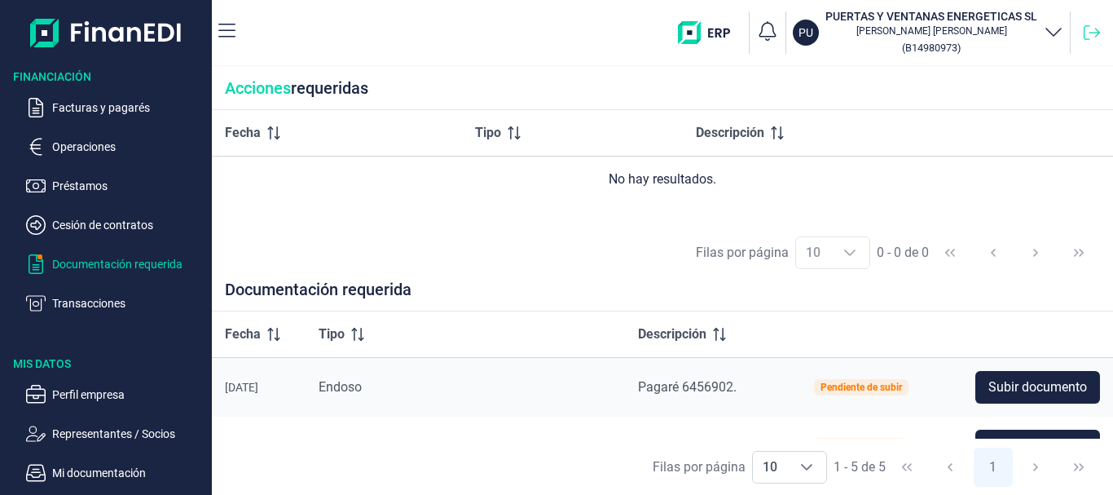
click at [1097, 35] on icon at bounding box center [1092, 32] width 16 height 15
